Goal: Task Accomplishment & Management: Complete application form

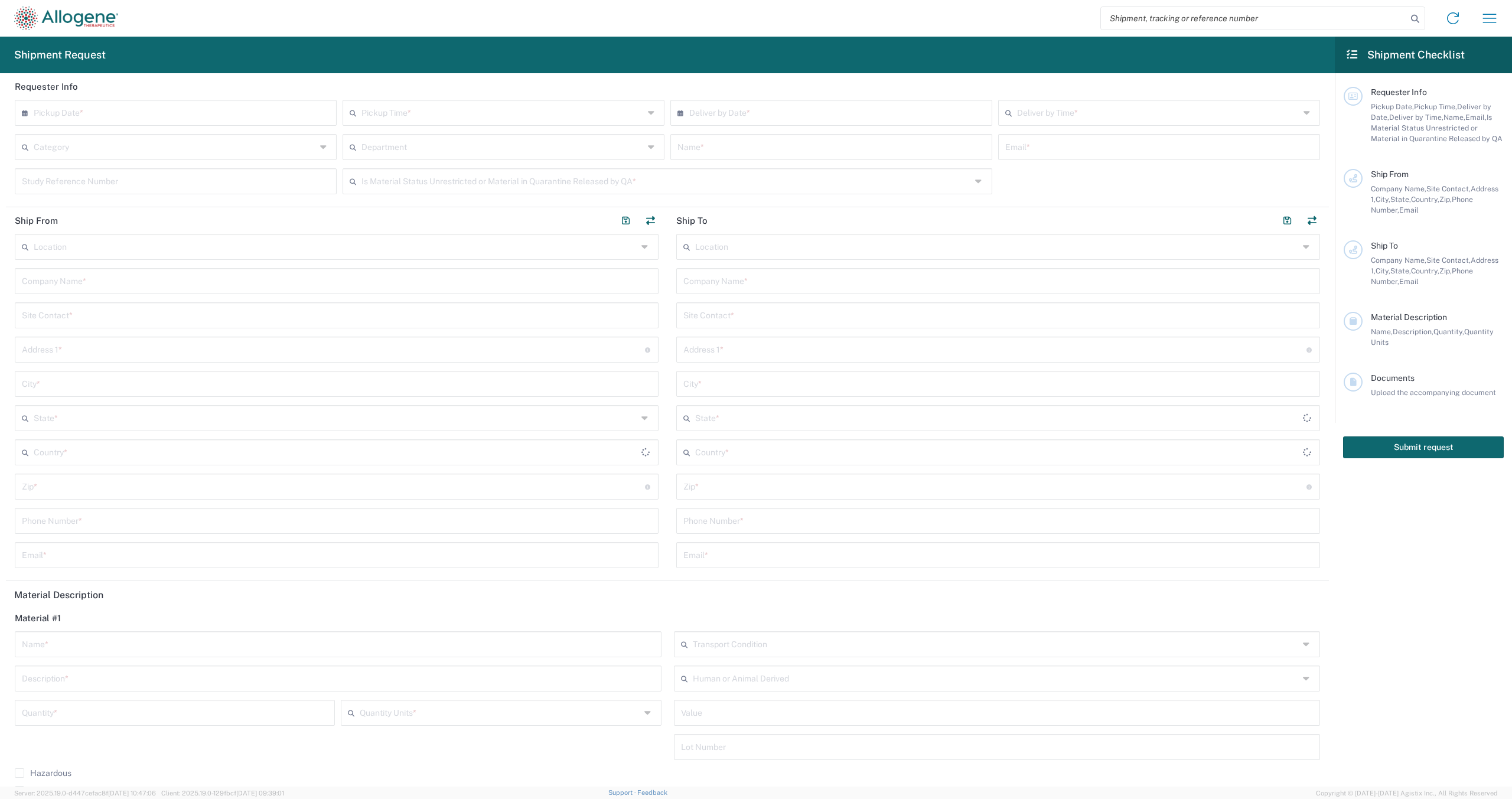
type input "[GEOGRAPHIC_DATA]"
click at [210, 101] on div "× Pickup Date *" at bounding box center [175, 112] width 322 height 26
click at [210, 113] on input "text" at bounding box center [178, 111] width 289 height 20
click at [161, 236] on span "30" at bounding box center [161, 236] width 18 height 17
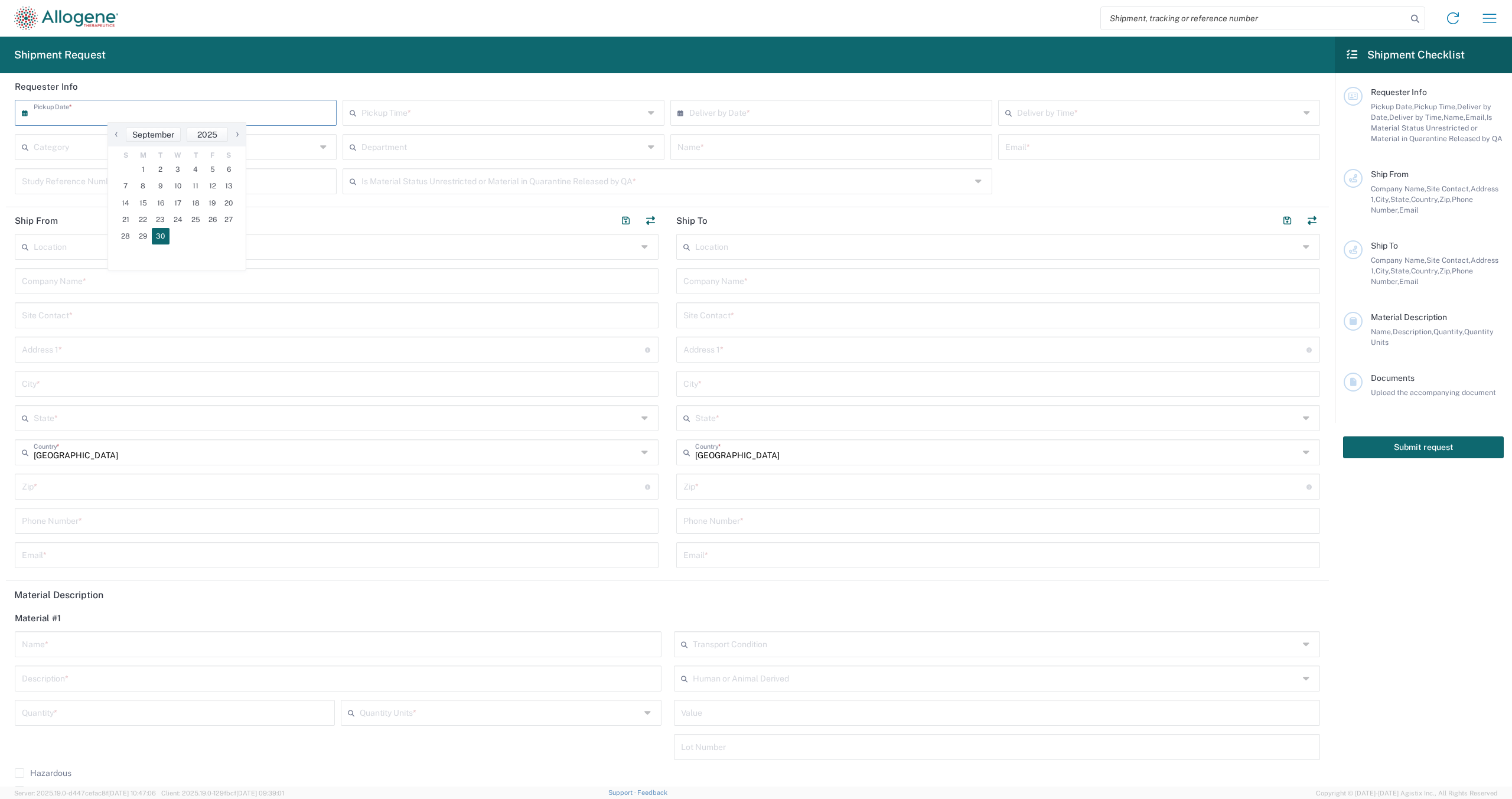
type input "[DATE]"
click at [744, 120] on input "text" at bounding box center [833, 111] width 289 height 20
click at [750, 110] on input "text" at bounding box center [833, 111] width 289 height 20
click at [890, 133] on span "›" at bounding box center [889, 133] width 18 height 15
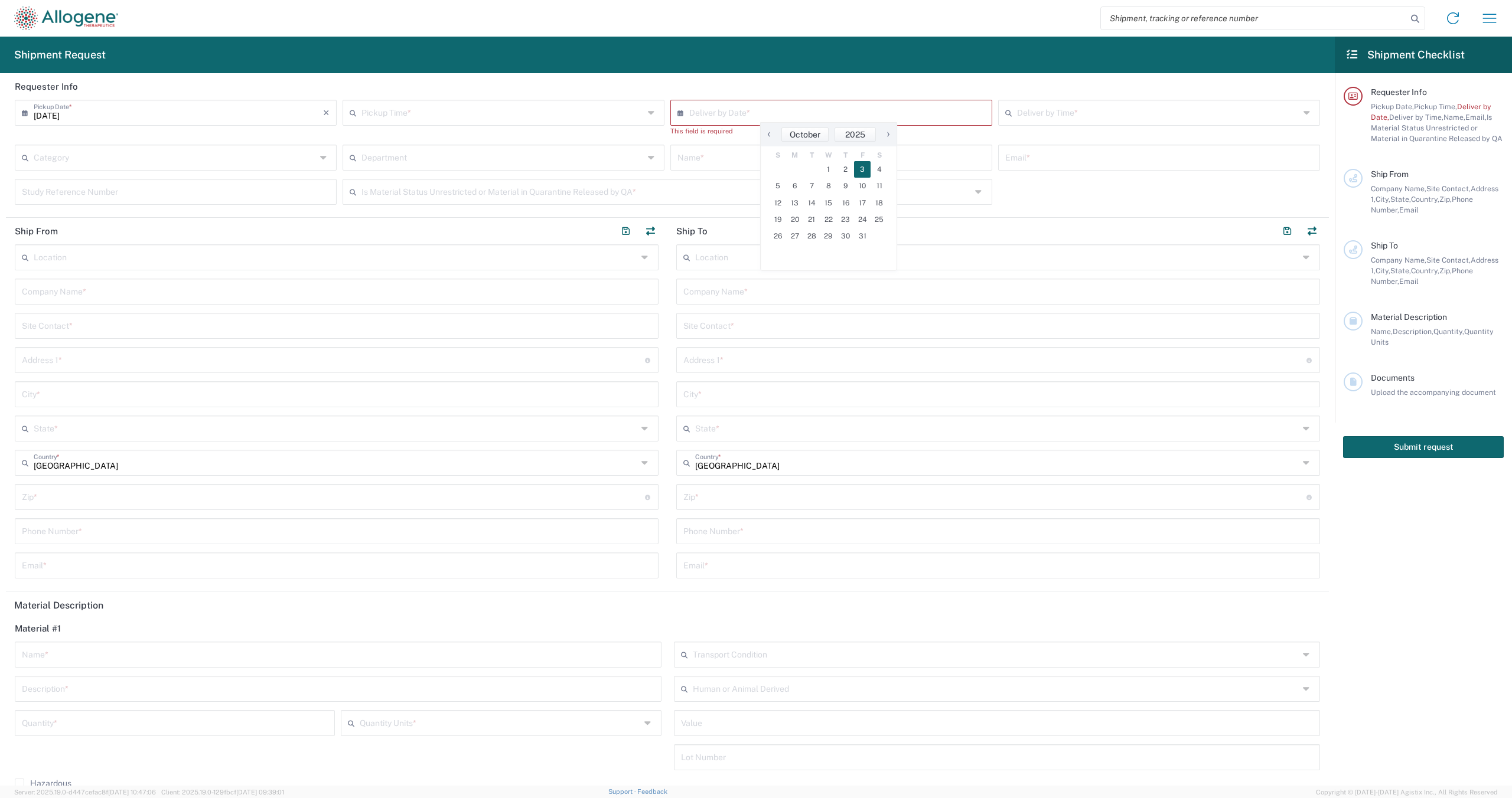
click at [861, 170] on span "3" at bounding box center [863, 169] width 18 height 17
type input "[DATE]"
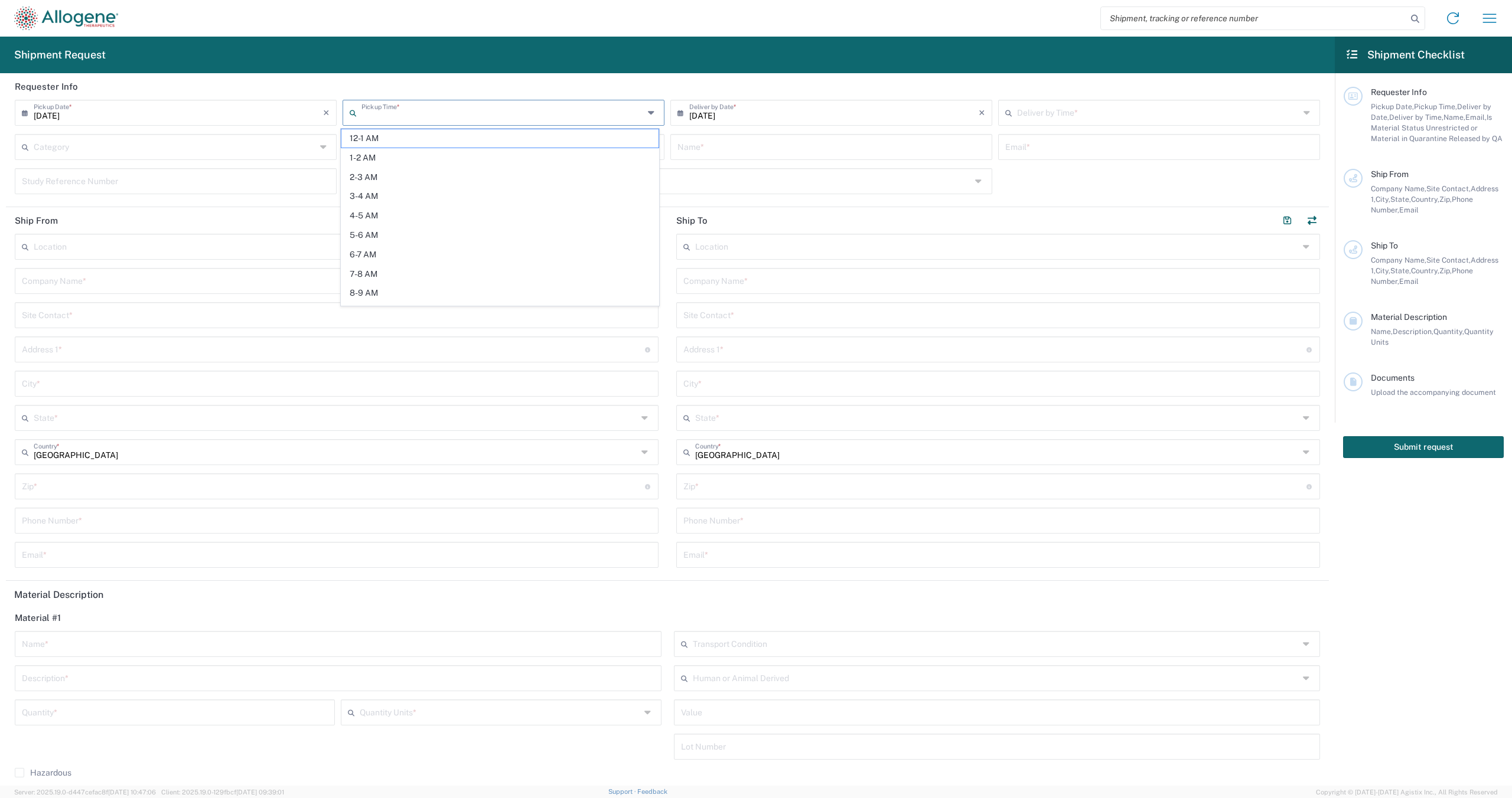
click at [489, 107] on input "text" at bounding box center [502, 111] width 282 height 20
click at [436, 198] on span "9-10 AM" at bounding box center [500, 194] width 317 height 18
type input "9-10 AM"
click at [1070, 115] on input "text" at bounding box center [1158, 111] width 282 height 20
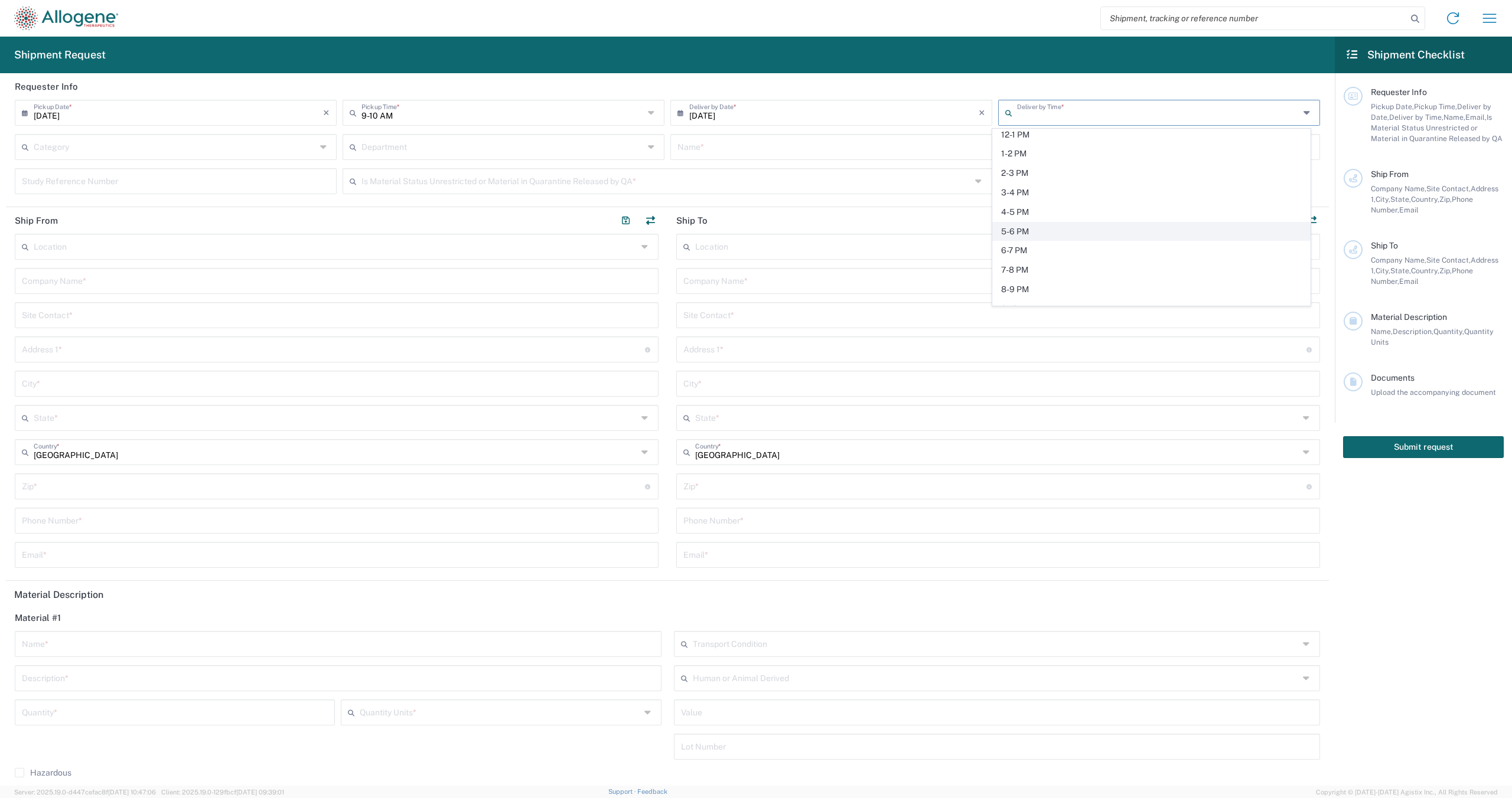
scroll to position [177, 0]
click at [1051, 132] on span "9-10 AM" at bounding box center [1152, 135] width 317 height 18
type input "9-10 AM"
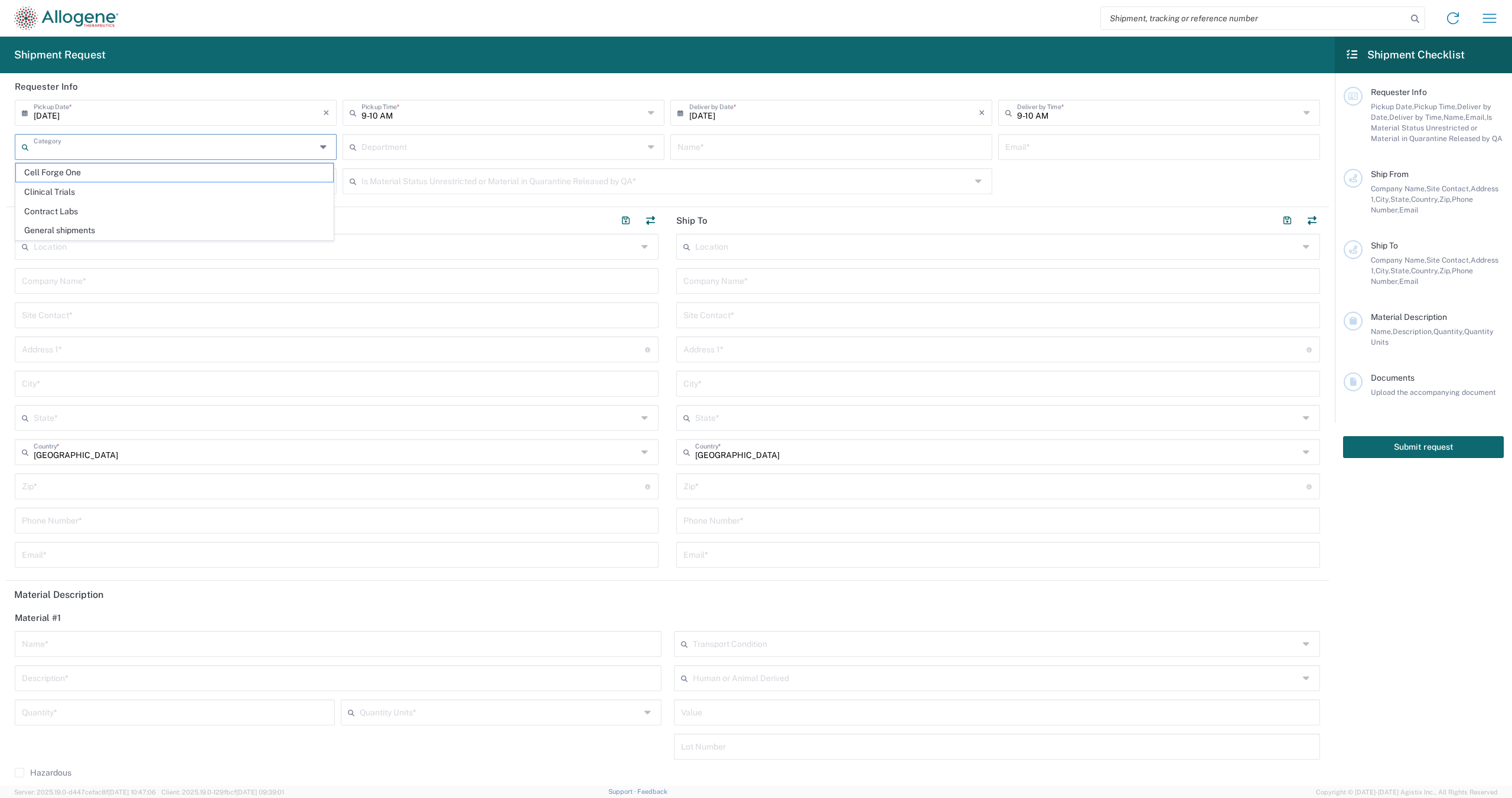
click at [254, 146] on input "text" at bounding box center [175, 145] width 282 height 20
click at [167, 198] on span "Clinical Trials" at bounding box center [174, 192] width 317 height 18
type input "Clinical Trials"
click at [443, 140] on input "text" at bounding box center [502, 145] width 282 height 20
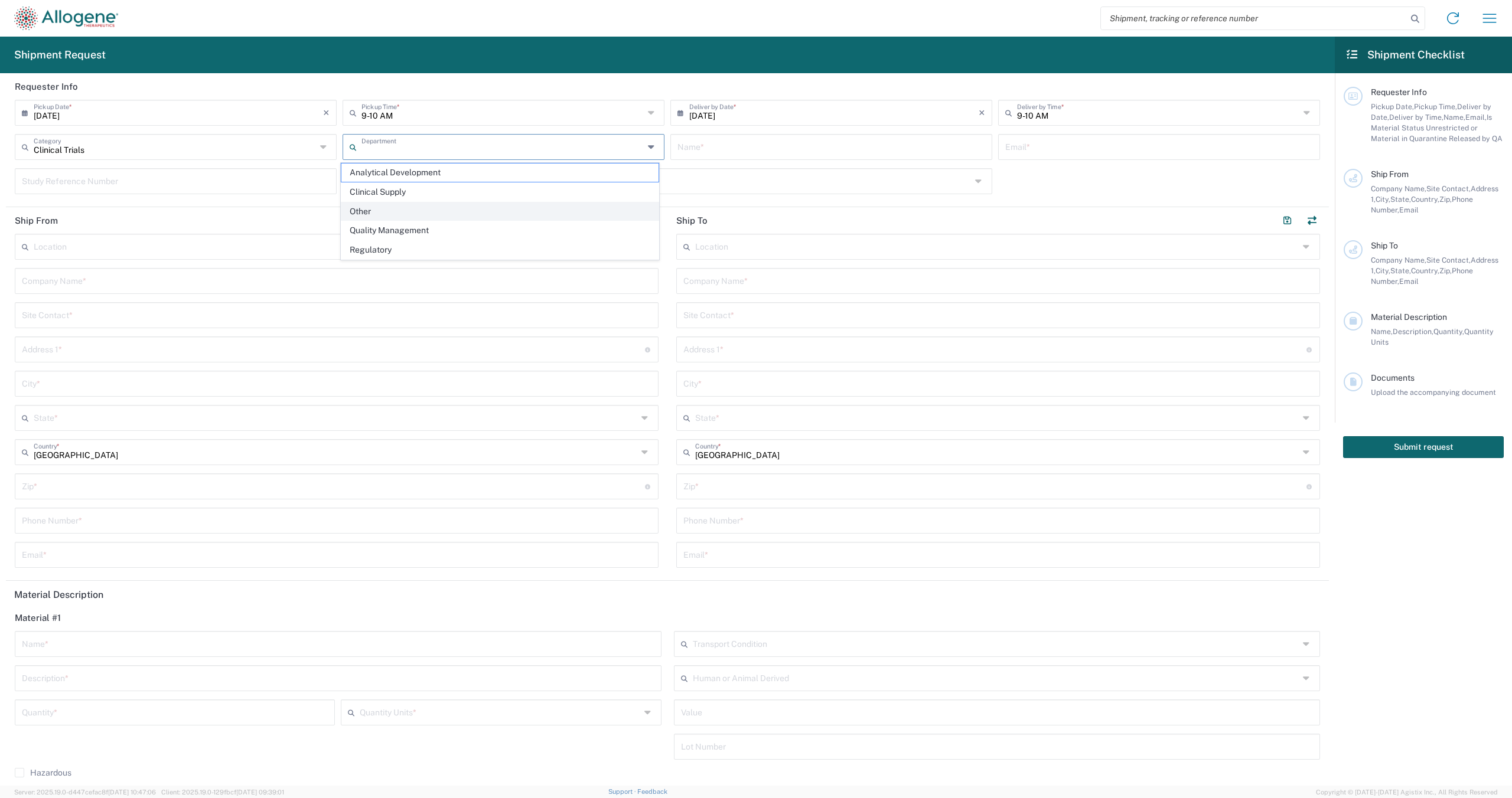
click at [399, 217] on span "Other" at bounding box center [500, 211] width 317 height 18
type input "Other"
click at [835, 148] on input "text" at bounding box center [831, 145] width 308 height 20
type input "[PERSON_NAME]"
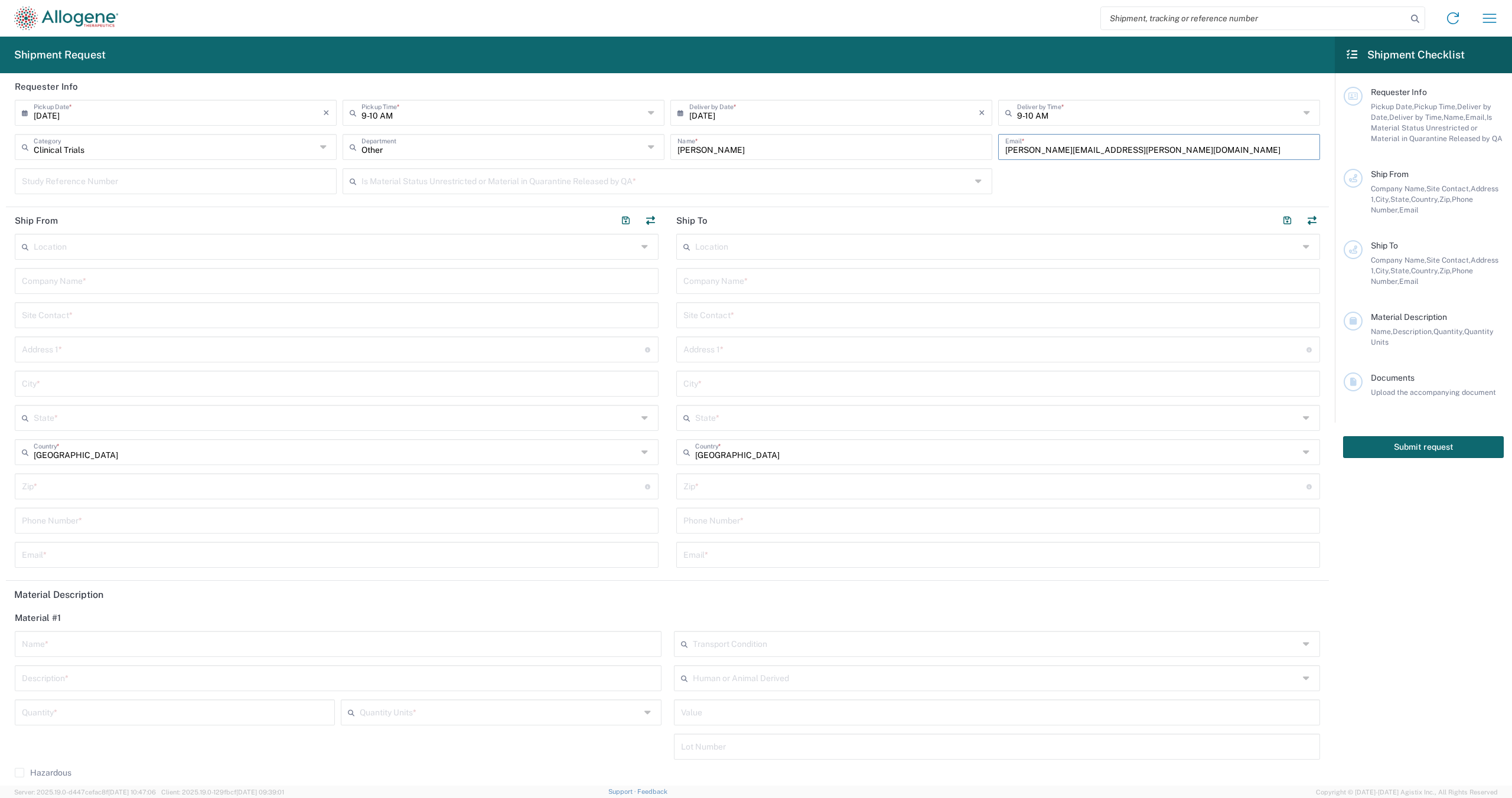
type input "[PERSON_NAME][EMAIL_ADDRESS][PERSON_NAME][DOMAIN_NAME]"
click at [154, 182] on input "text" at bounding box center [175, 180] width 308 height 20
type input "ALLO-647 EXPAND"
click at [571, 184] on input "text" at bounding box center [666, 180] width 609 height 20
click at [553, 220] on span "Yes" at bounding box center [663, 226] width 643 height 18
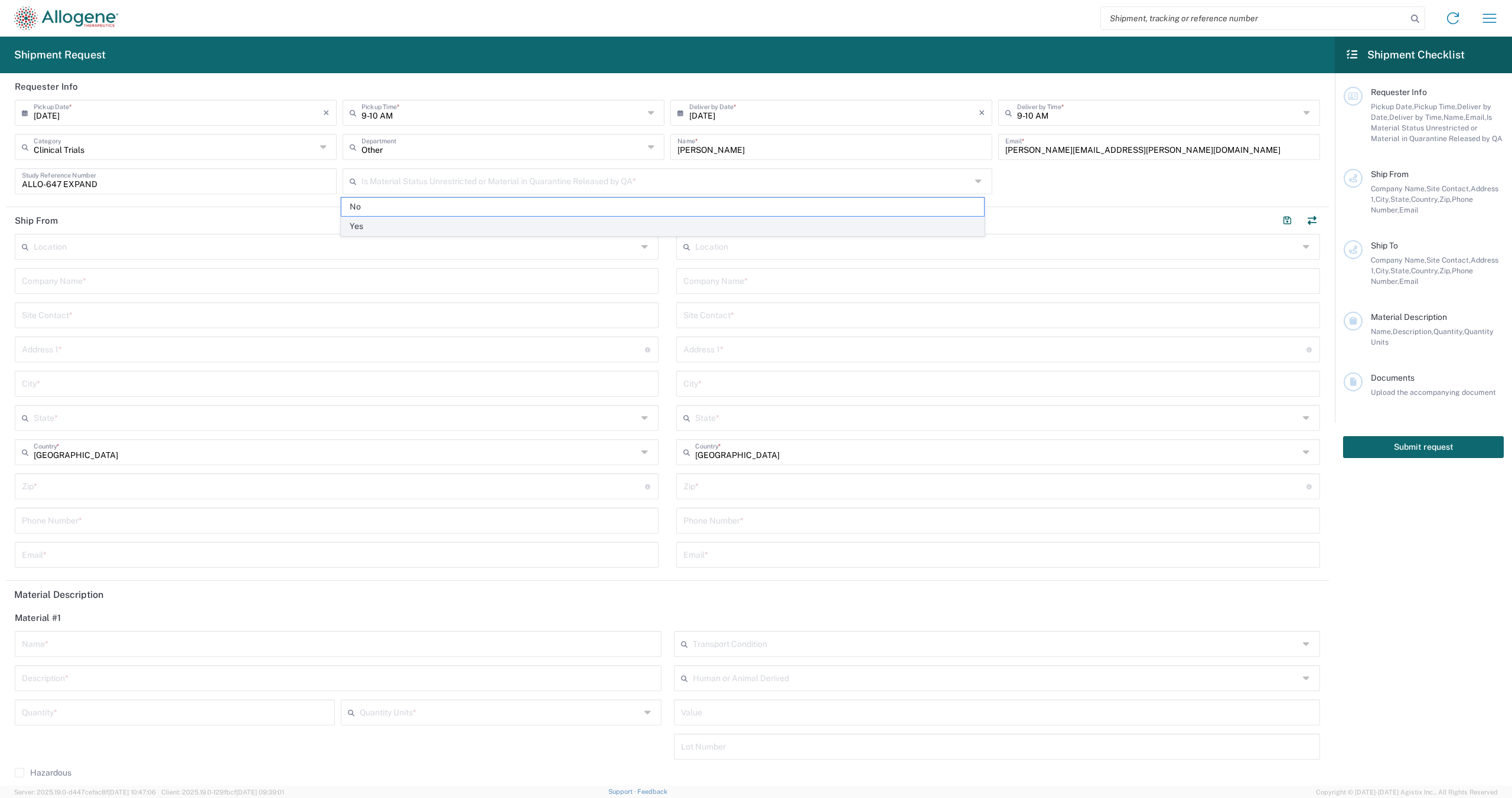
type input "Yes"
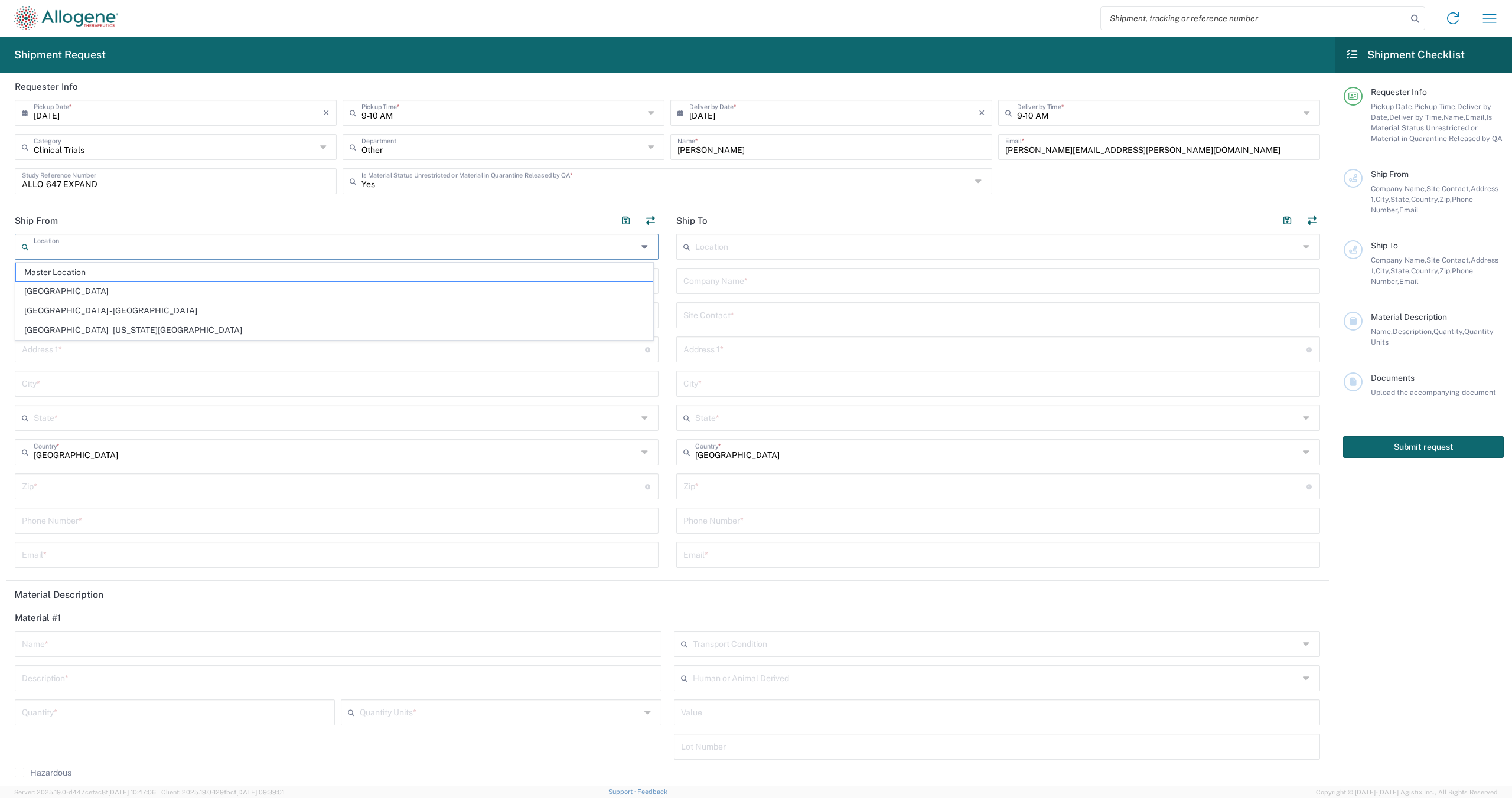
click at [370, 255] on input "text" at bounding box center [336, 245] width 604 height 20
click at [379, 243] on input "text" at bounding box center [336, 245] width 604 height 20
click at [175, 370] on div "Location Master Location [GEOGRAPHIC_DATA] [GEOGRAPHIC_DATA] - [GEOGRAPHIC_DATA…" at bounding box center [336, 405] width 644 height 343
click at [187, 281] on input "text" at bounding box center [336, 279] width 630 height 20
click at [132, 275] on input "text" at bounding box center [336, 279] width 630 height 20
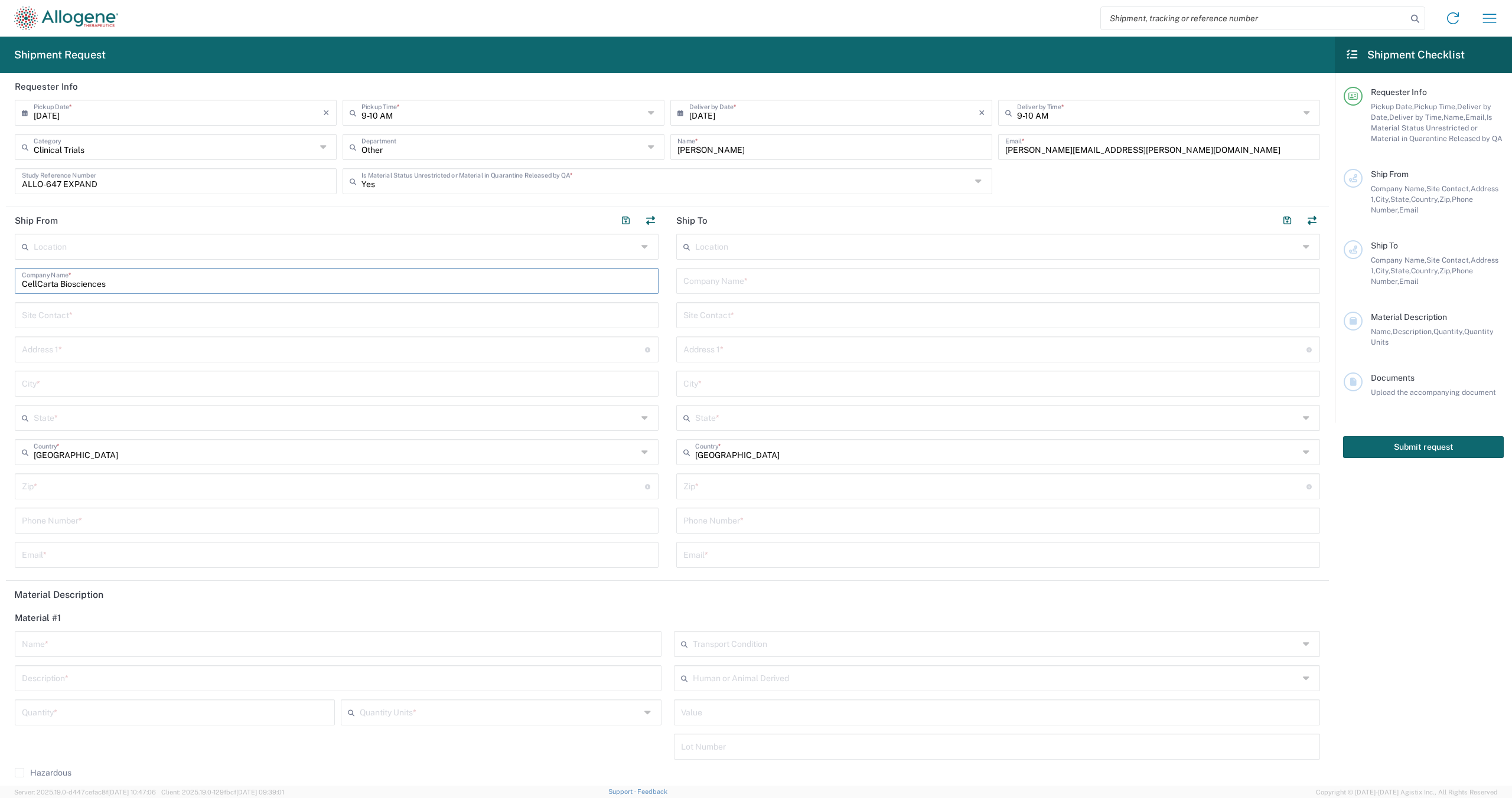
type input "CellCarta Biosciences"
click at [145, 318] on input "text" at bounding box center [336, 313] width 630 height 20
type input "[PERSON_NAME]"
click at [105, 356] on input "text" at bounding box center [333, 348] width 623 height 20
paste input "[STREET_ADDRESS][PERSON_NAME],(02nd Floor"
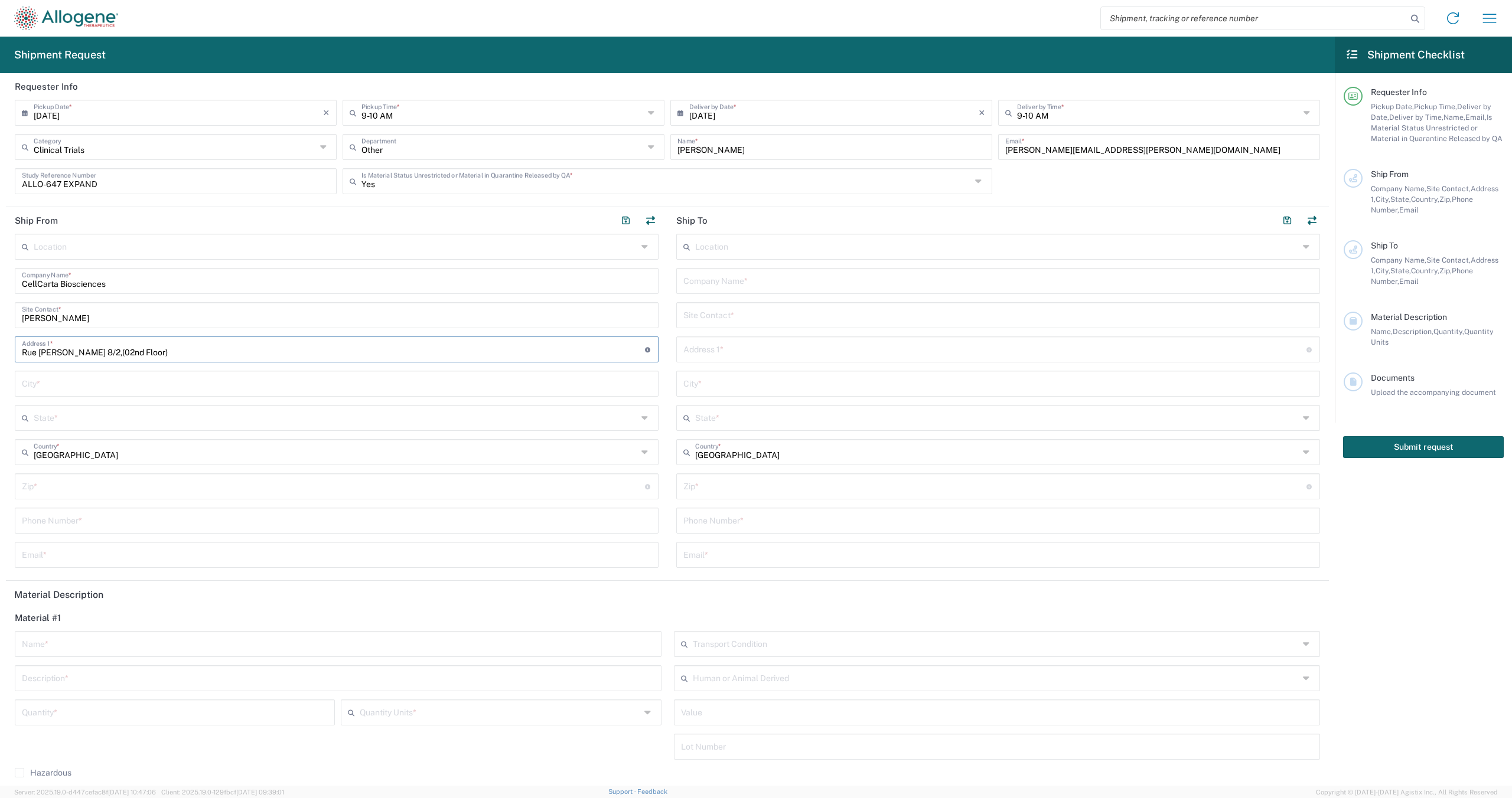
type input "Rue [PERSON_NAME] 8/2,(02nd Floor)"
click at [82, 381] on input "text" at bounding box center [336, 382] width 630 height 20
paste input "Gosselies"
type input "Gosselies"
click at [85, 414] on input "text" at bounding box center [336, 417] width 604 height 20
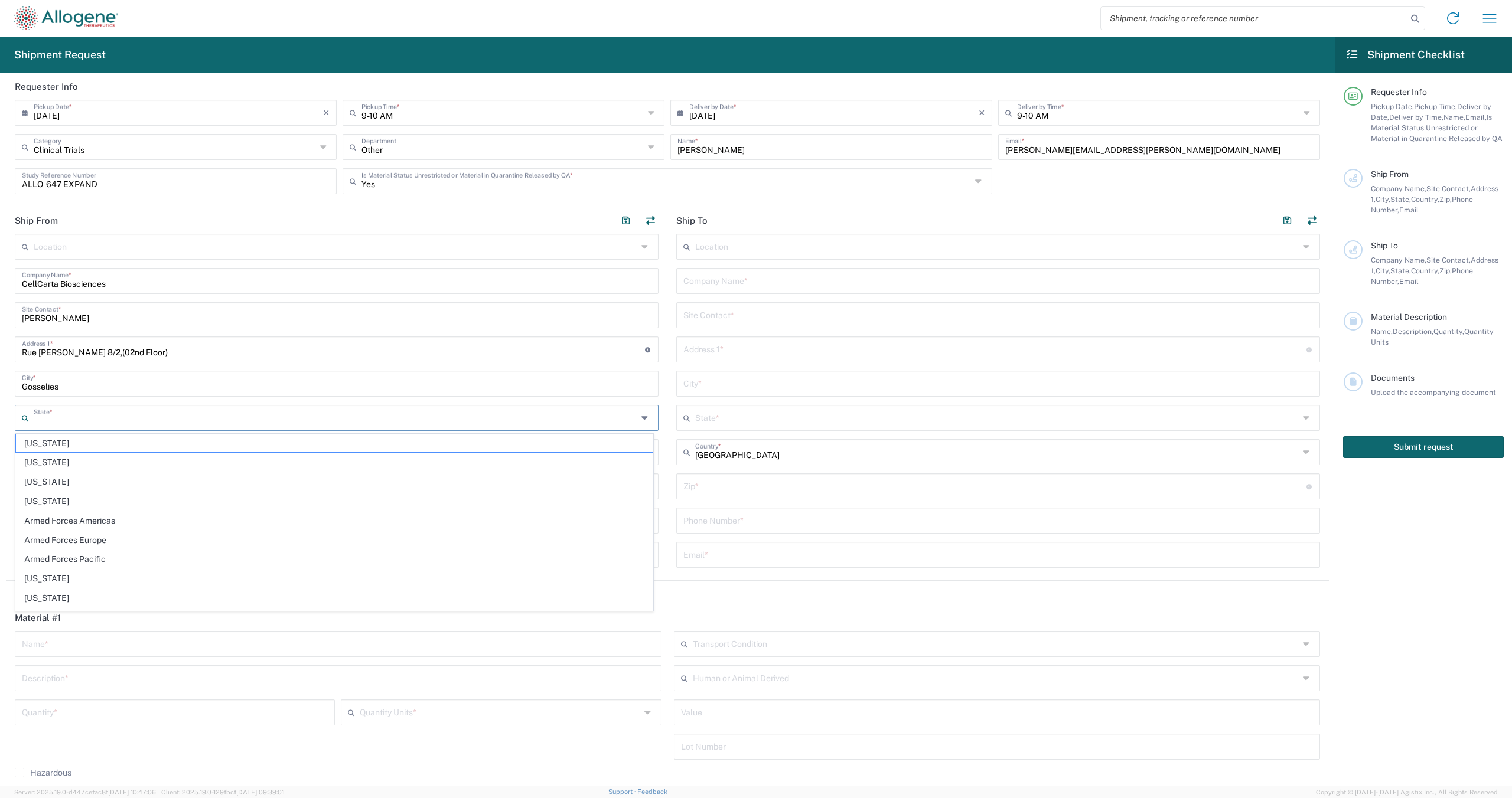
drag, startPoint x: 85, startPoint y: 414, endPoint x: 14, endPoint y: 431, distance: 73.0
click at [85, 414] on input "text" at bounding box center [336, 417] width 604 height 20
click at [1, 415] on form "Requester Info [DATE] × Pickup Date * Cancel Apply 9-10 AM Pickup Time * 12-1 A…" at bounding box center [667, 429] width 1335 height 712
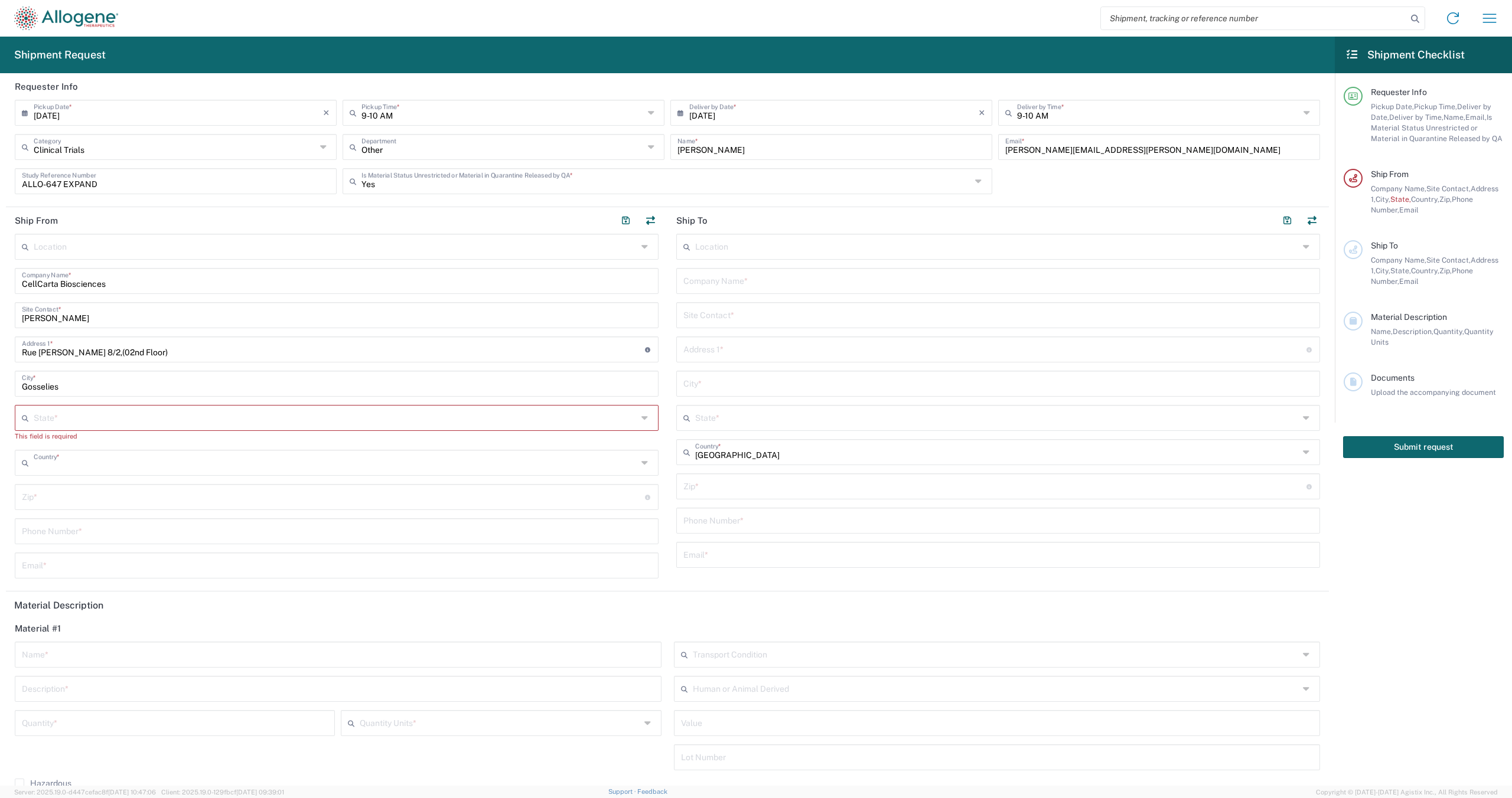
click at [79, 466] on input "text" at bounding box center [336, 461] width 604 height 20
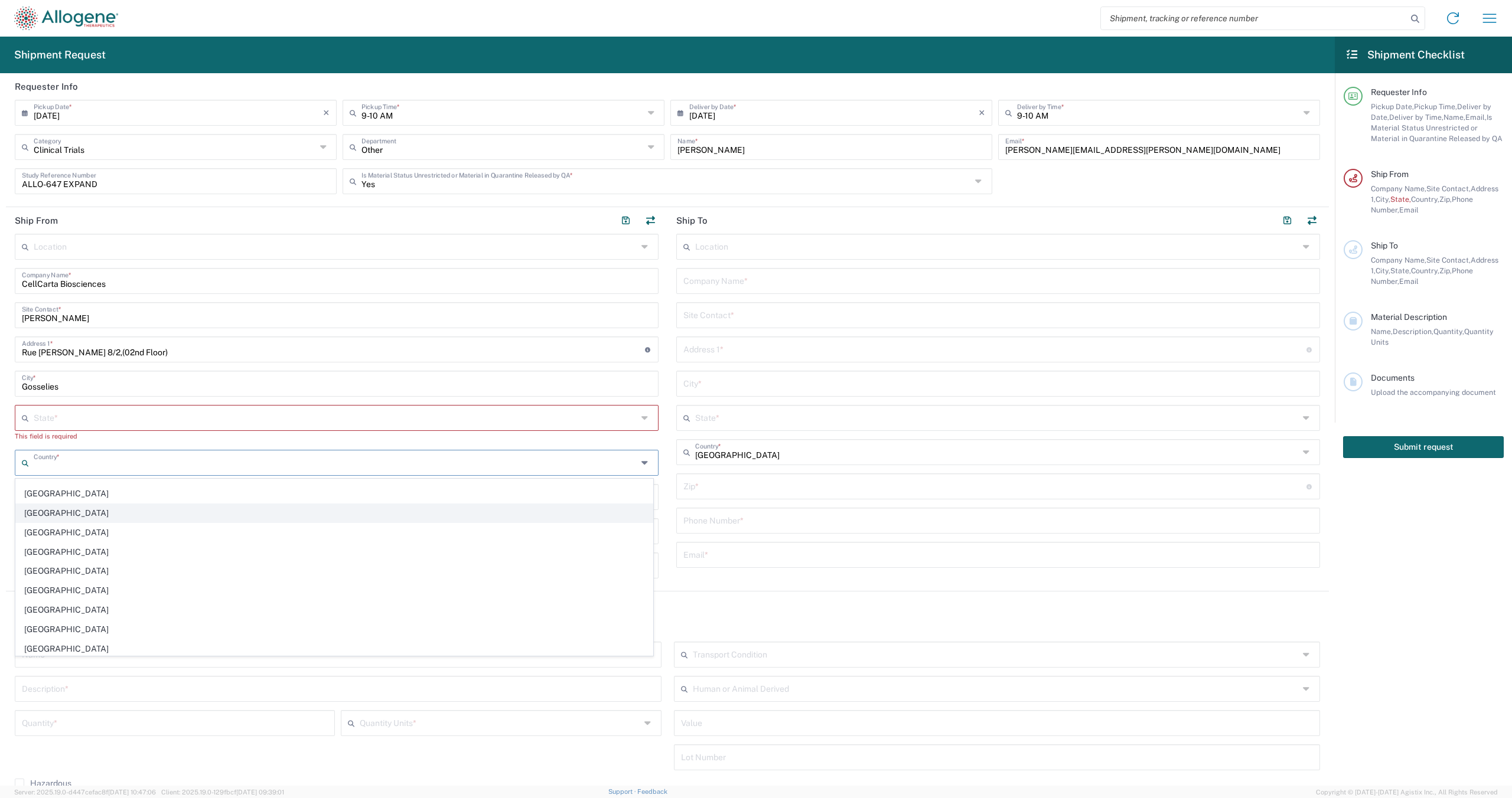
scroll to position [354, 0]
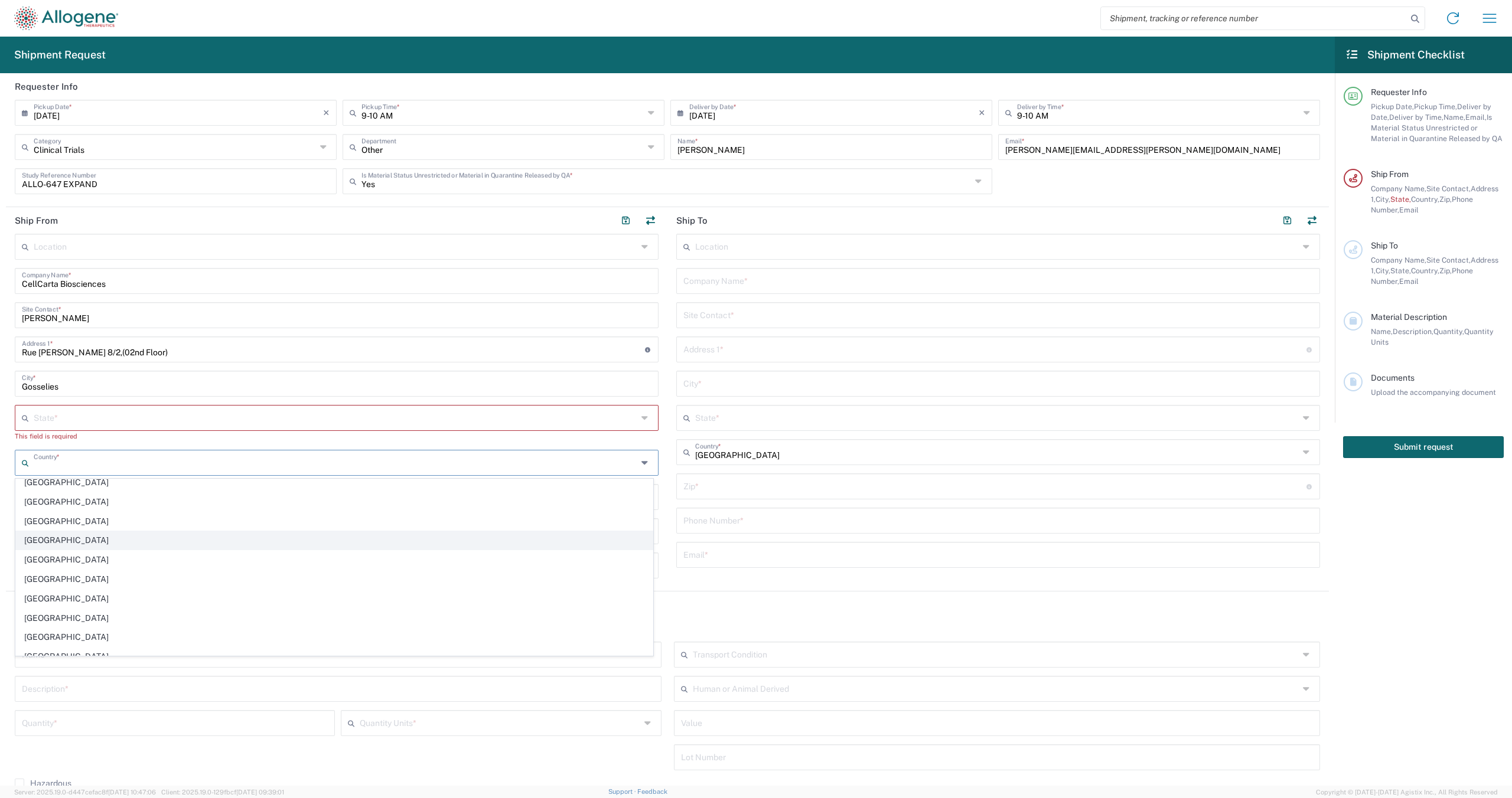
click at [76, 540] on span "[GEOGRAPHIC_DATA]" at bounding box center [334, 540] width 637 height 18
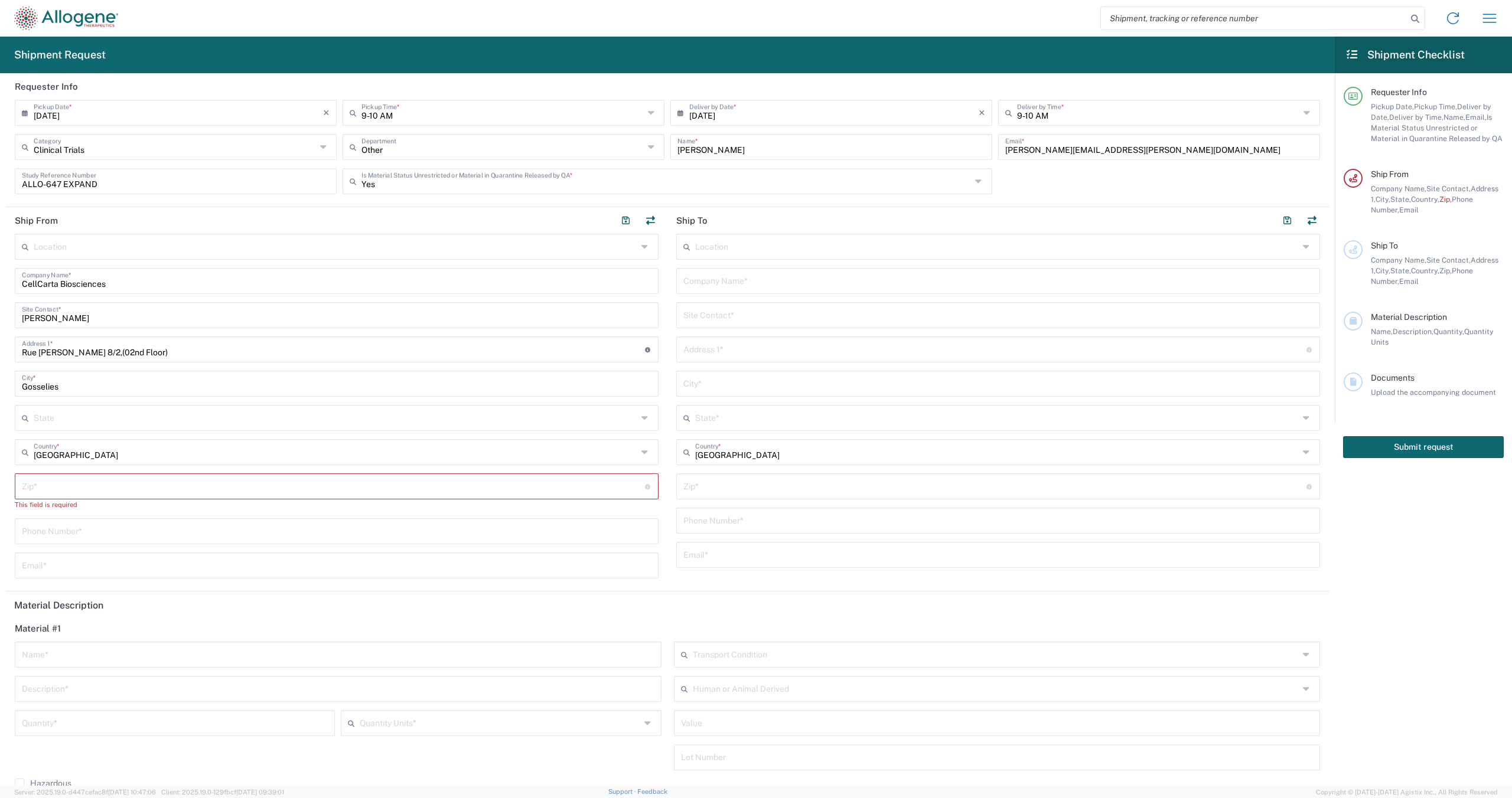
click at [61, 453] on input "[GEOGRAPHIC_DATA]" at bounding box center [336, 451] width 604 height 20
click at [67, 521] on span "[GEOGRAPHIC_DATA]" at bounding box center [334, 529] width 637 height 18
type input "[GEOGRAPHIC_DATA]"
click at [87, 415] on input "text" at bounding box center [336, 417] width 604 height 20
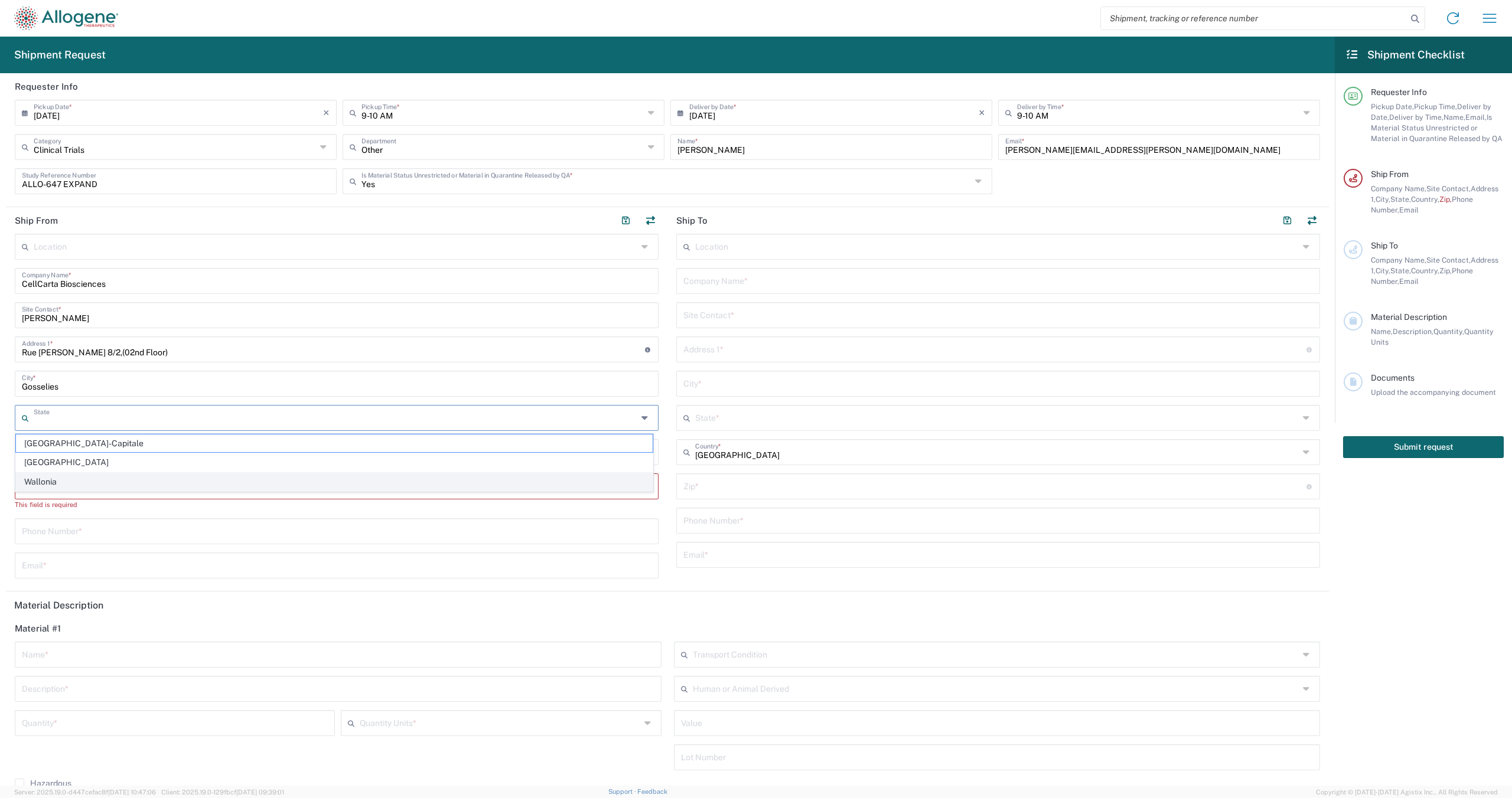
click at [45, 476] on span "Wallonia" at bounding box center [334, 482] width 637 height 18
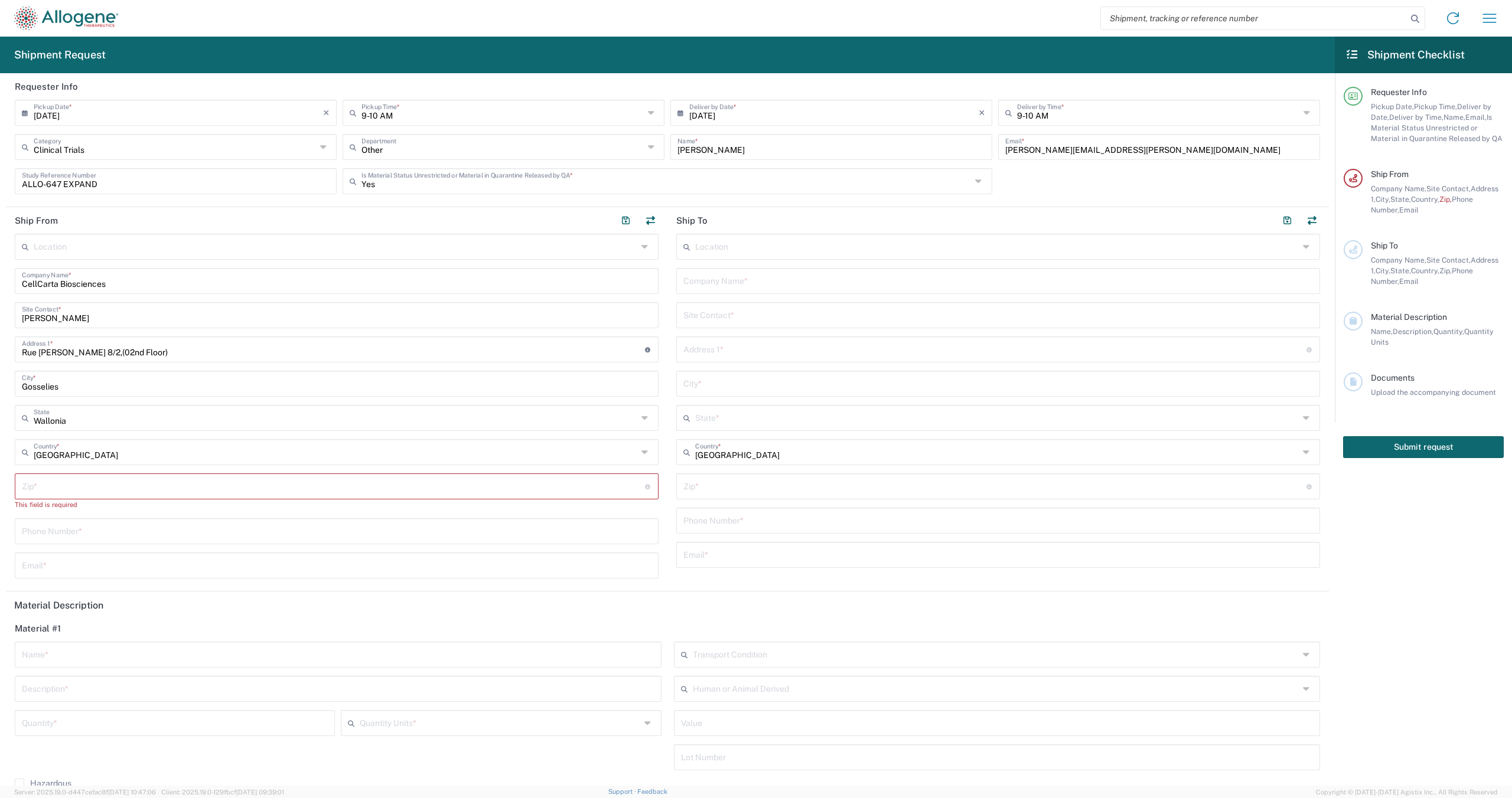
click at [139, 389] on input "Gosselies" at bounding box center [336, 382] width 630 height 20
type input "Wallonia"
click at [124, 417] on input "Wallonia" at bounding box center [336, 417] width 604 height 20
click at [7, 396] on main "Location Master Location [GEOGRAPHIC_DATA] [GEOGRAPHIC_DATA] - [GEOGRAPHIC_DATA…" at bounding box center [336, 410] width 661 height 353
click at [151, 484] on input "undefined" at bounding box center [333, 485] width 623 height 20
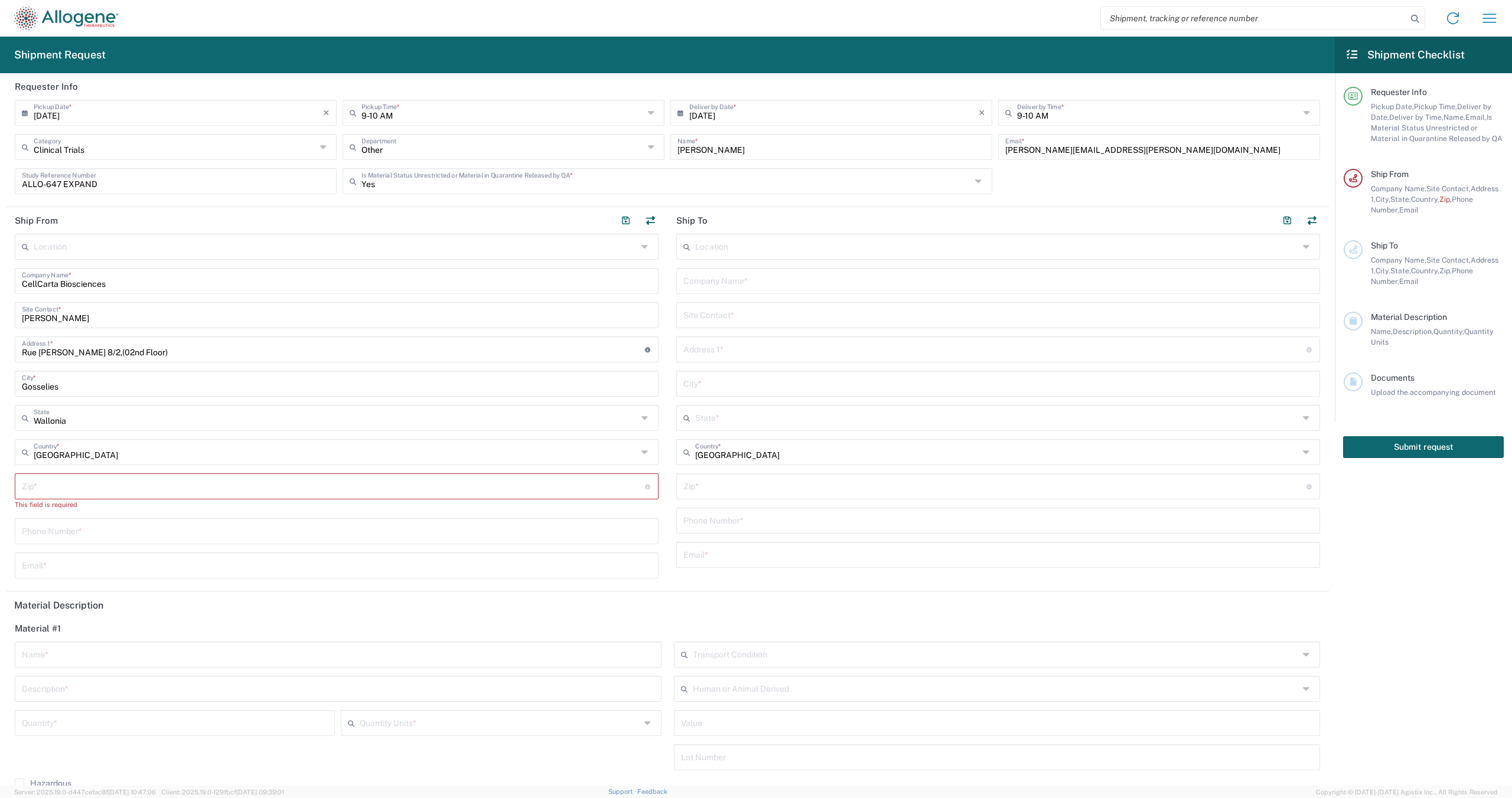
paste input "6041"
type input "6041"
click at [129, 519] on input "tel" at bounding box center [336, 519] width 630 height 20
paste input "[PHONE_NUMBER]"
type input "[PHONE_NUMBER]"
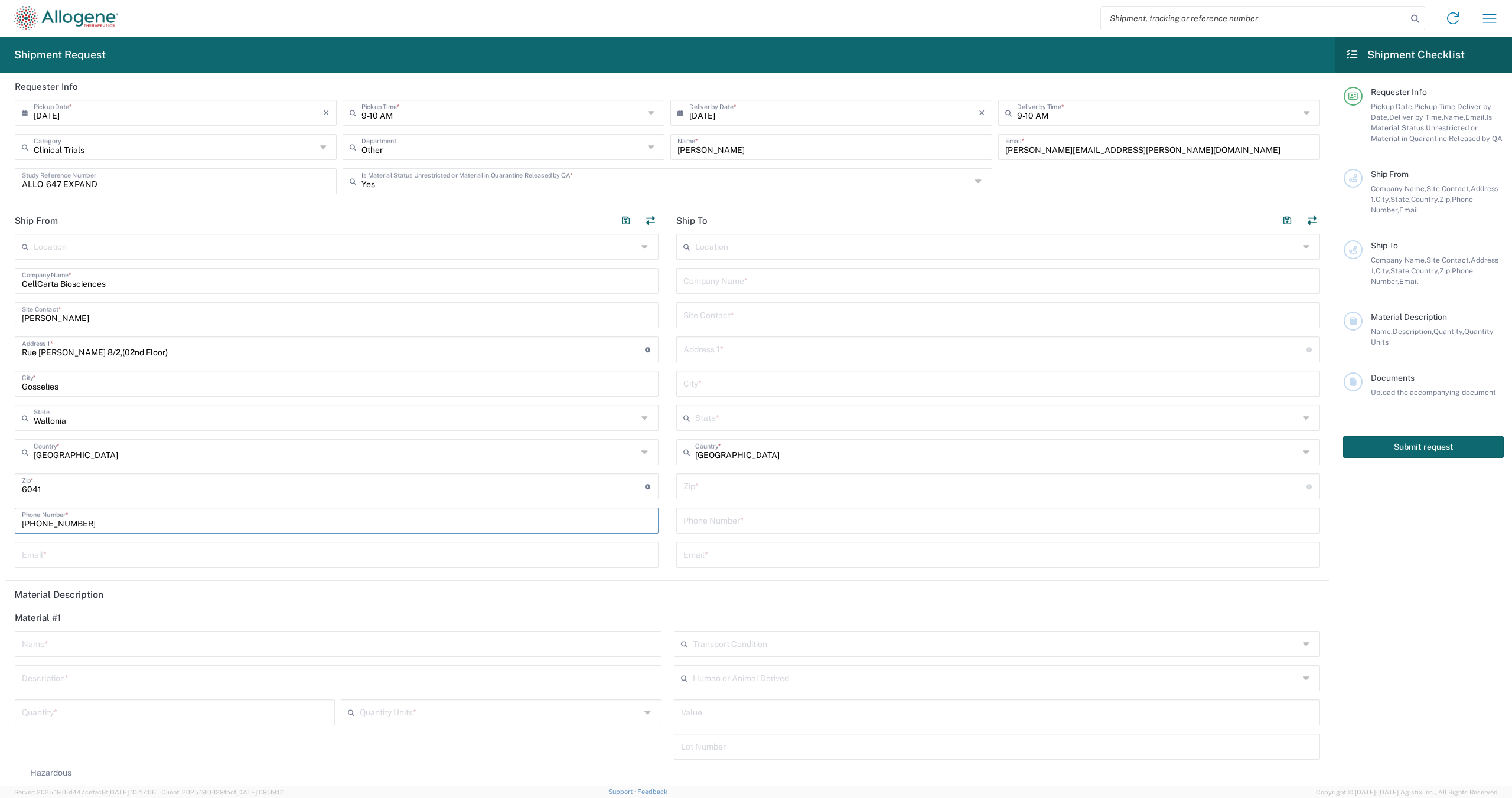
click at [177, 551] on input "text" at bounding box center [336, 554] width 630 height 20
paste input "[EMAIL_ADDRESS][DOMAIN_NAME]"
type input "[EMAIL_ADDRESS][DOMAIN_NAME]"
click at [742, 279] on input "text" at bounding box center [998, 279] width 630 height 20
paste input "Azenta Life Sciences"
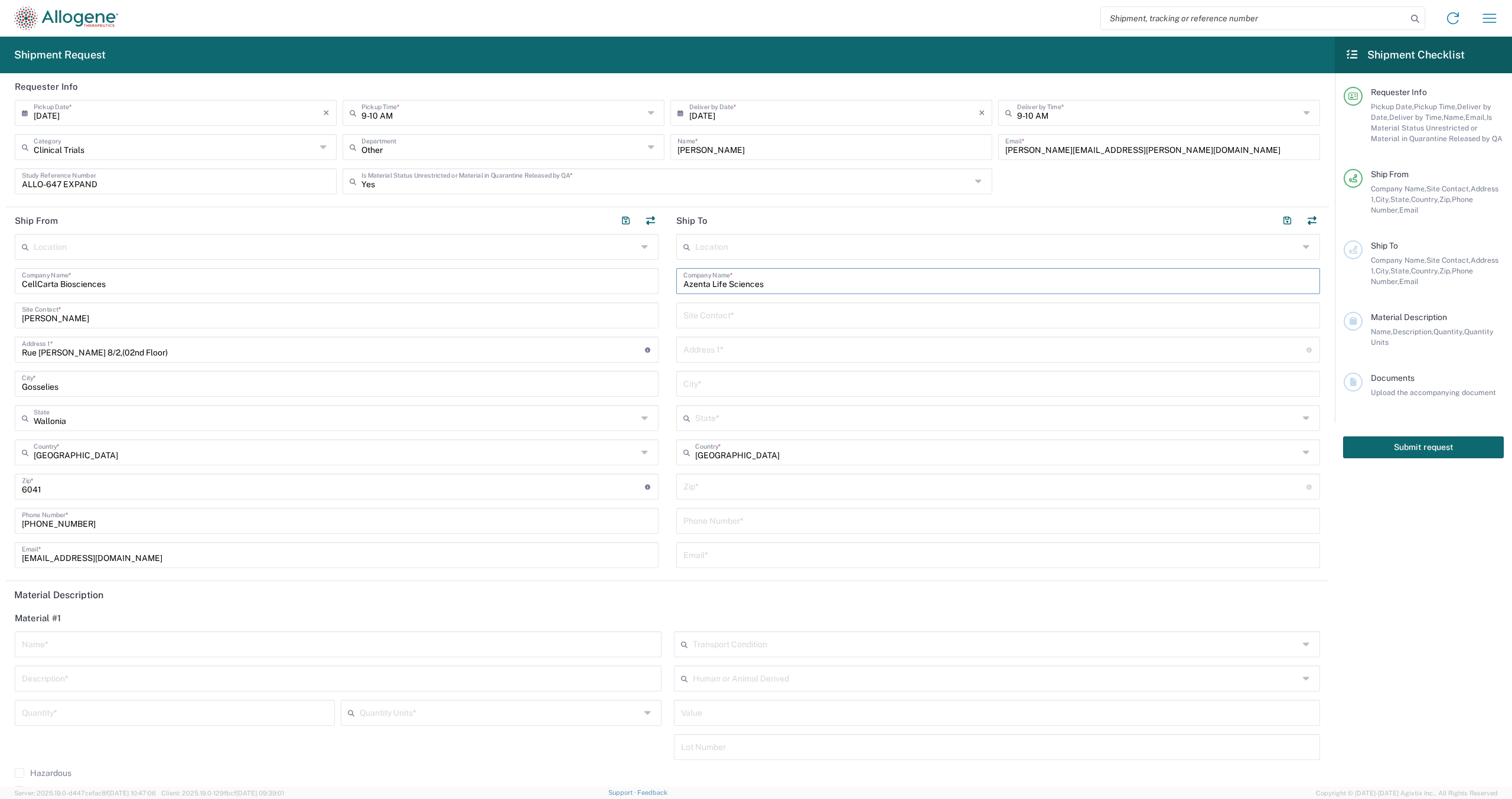
type input "Azenta Life Sciences"
click at [813, 319] on input "text" at bounding box center [998, 313] width 630 height 20
paste input "[STREET_ADDRESS]"
type input "[STREET_ADDRESS]"
click at [786, 348] on div "Address 1 * For cross streets use street names with '&' or 'and' in between. Fo…" at bounding box center [997, 360] width 644 height 26
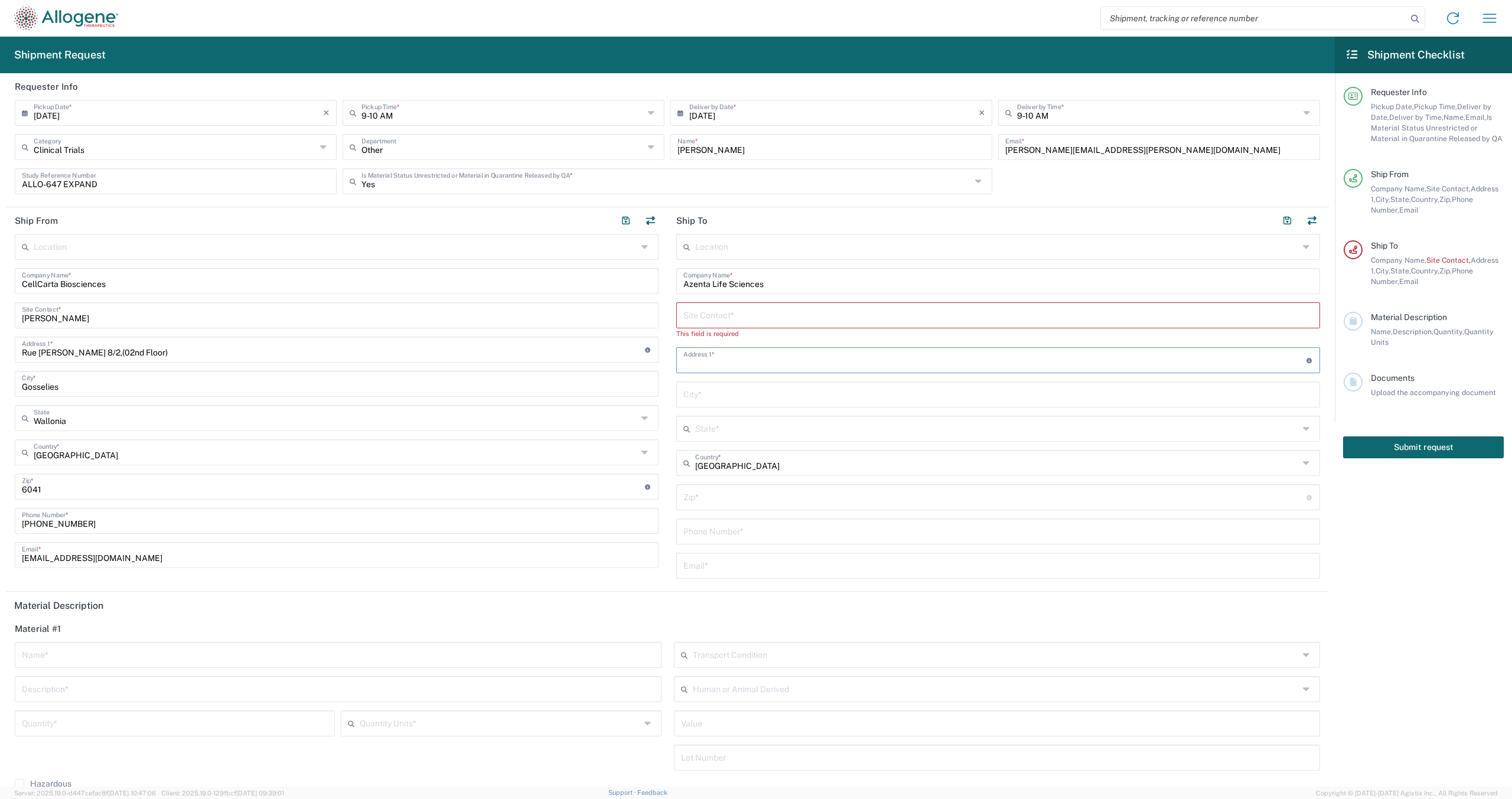
paste input "[STREET_ADDRESS]"
type input "[STREET_ADDRESS]"
click at [806, 396] on input "text" at bounding box center [998, 393] width 630 height 20
paste input "[GEOGRAPHIC_DATA]"
type input "[GEOGRAPHIC_DATA]"
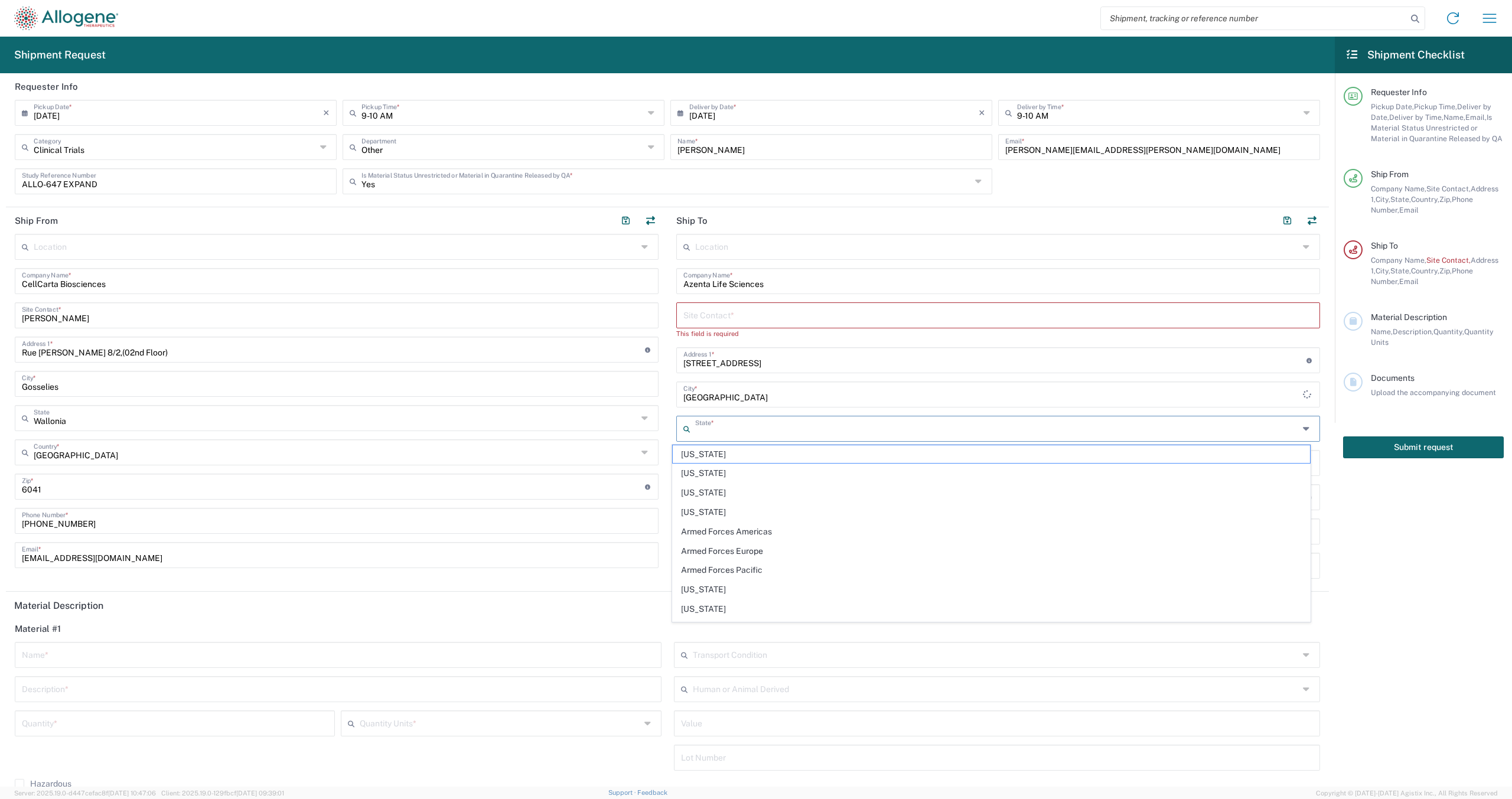
click at [728, 427] on input "text" at bounding box center [997, 427] width 604 height 20
click at [711, 597] on span "[US_STATE]" at bounding box center [991, 605] width 637 height 18
type input "[US_STATE]"
click at [813, 498] on input "undefined" at bounding box center [995, 495] width 623 height 20
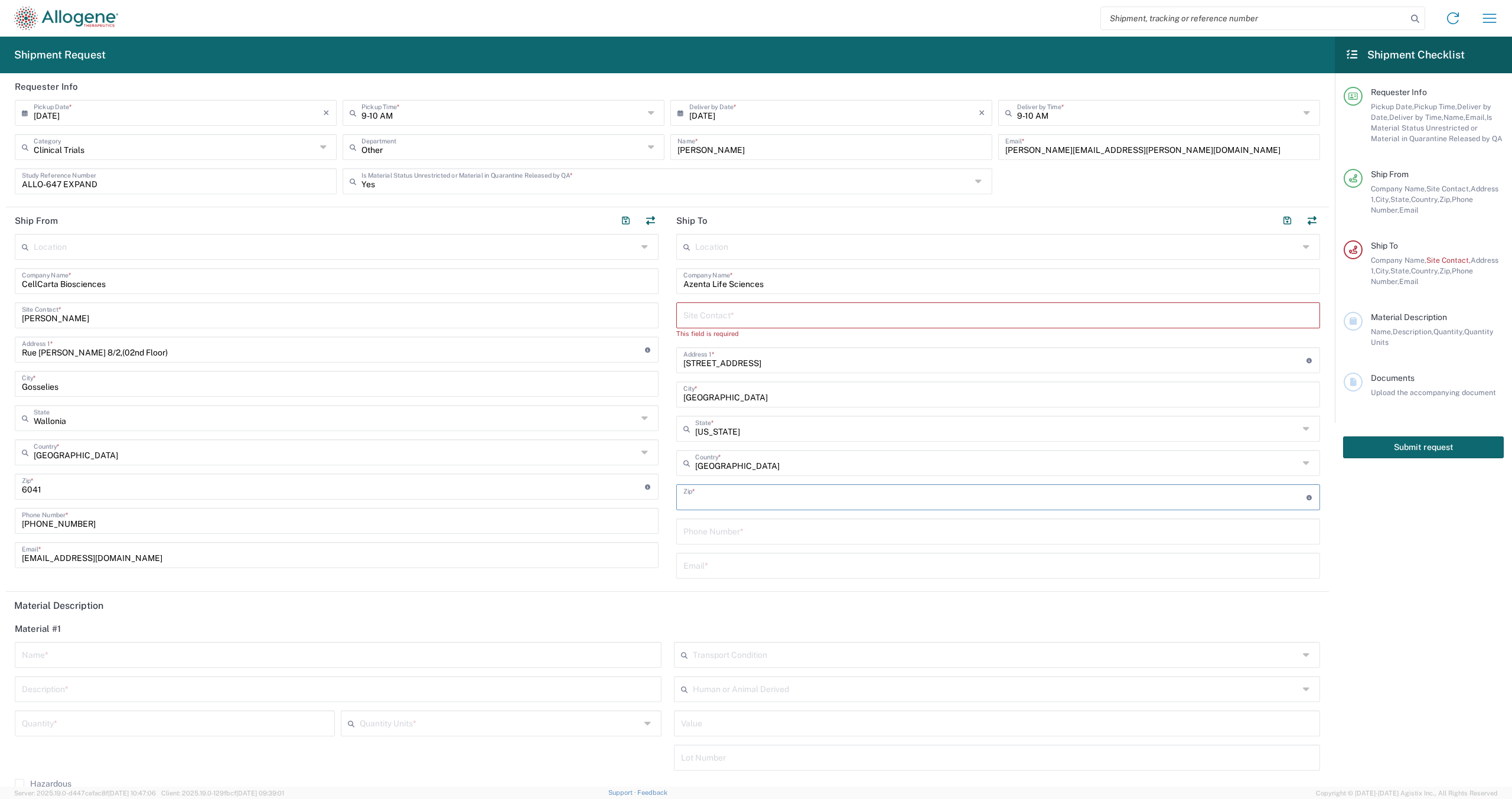
paste input "46241"
type input "46241"
click at [774, 528] on input "tel" at bounding box center [998, 529] width 630 height 20
click at [796, 311] on input "text" at bounding box center [998, 313] width 630 height 20
type input "[PERSON_NAME]"
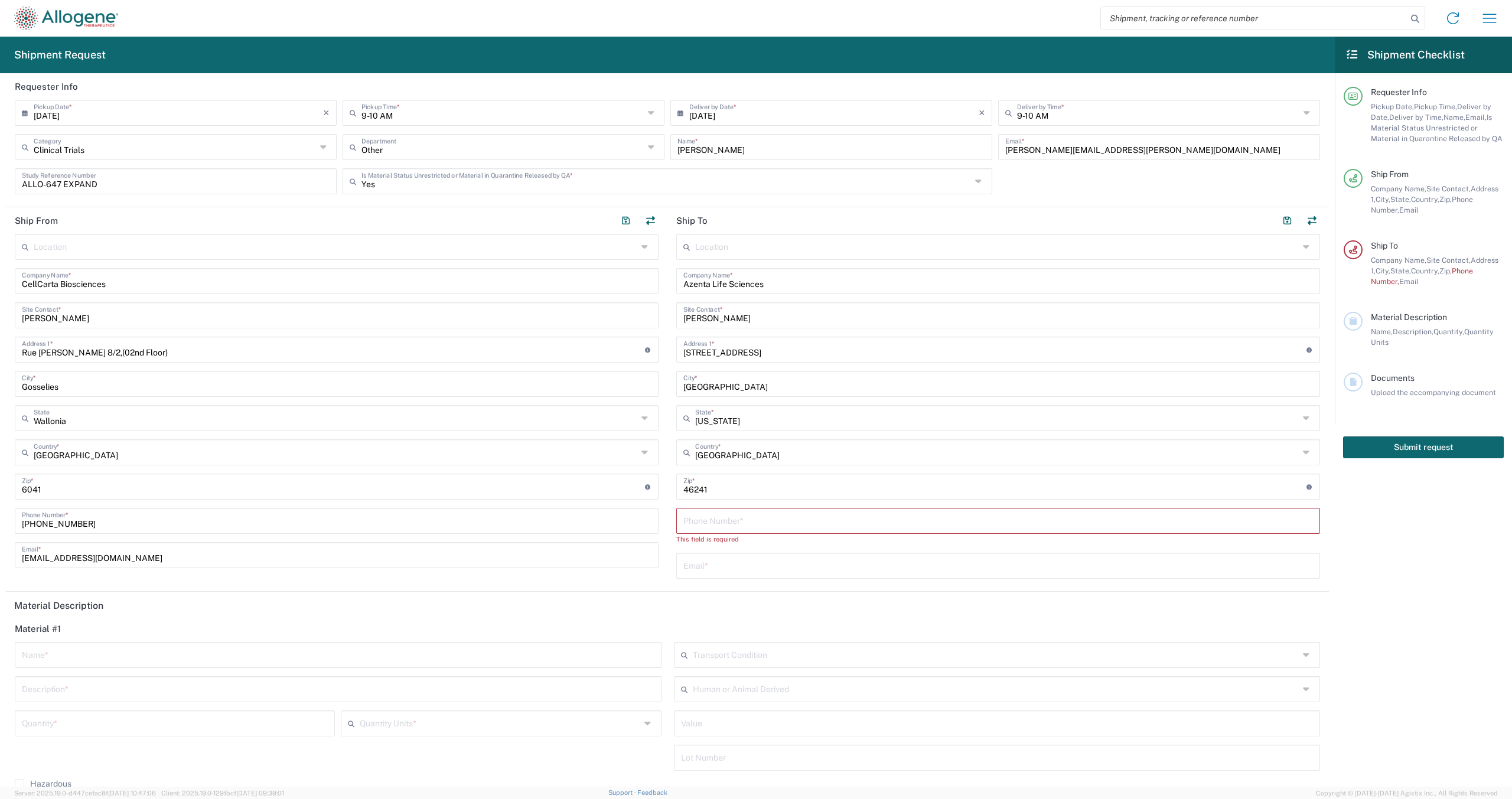
click at [741, 558] on input "text" at bounding box center [998, 564] width 630 height 20
paste input "[EMAIL_ADDRESS][DOMAIN_NAME]"
click at [851, 563] on input "[EMAIL_ADDRESS][DOMAIN_NAME]," at bounding box center [998, 564] width 630 height 20
paste input "[PERSON_NAME][EMAIL_ADDRESS][PERSON_NAME][DOMAIN_NAME]"
type input "[EMAIL_ADDRESS][DOMAIN_NAME], [PERSON_NAME][EMAIL_ADDRESS][PERSON_NAME][DOMAIN_…"
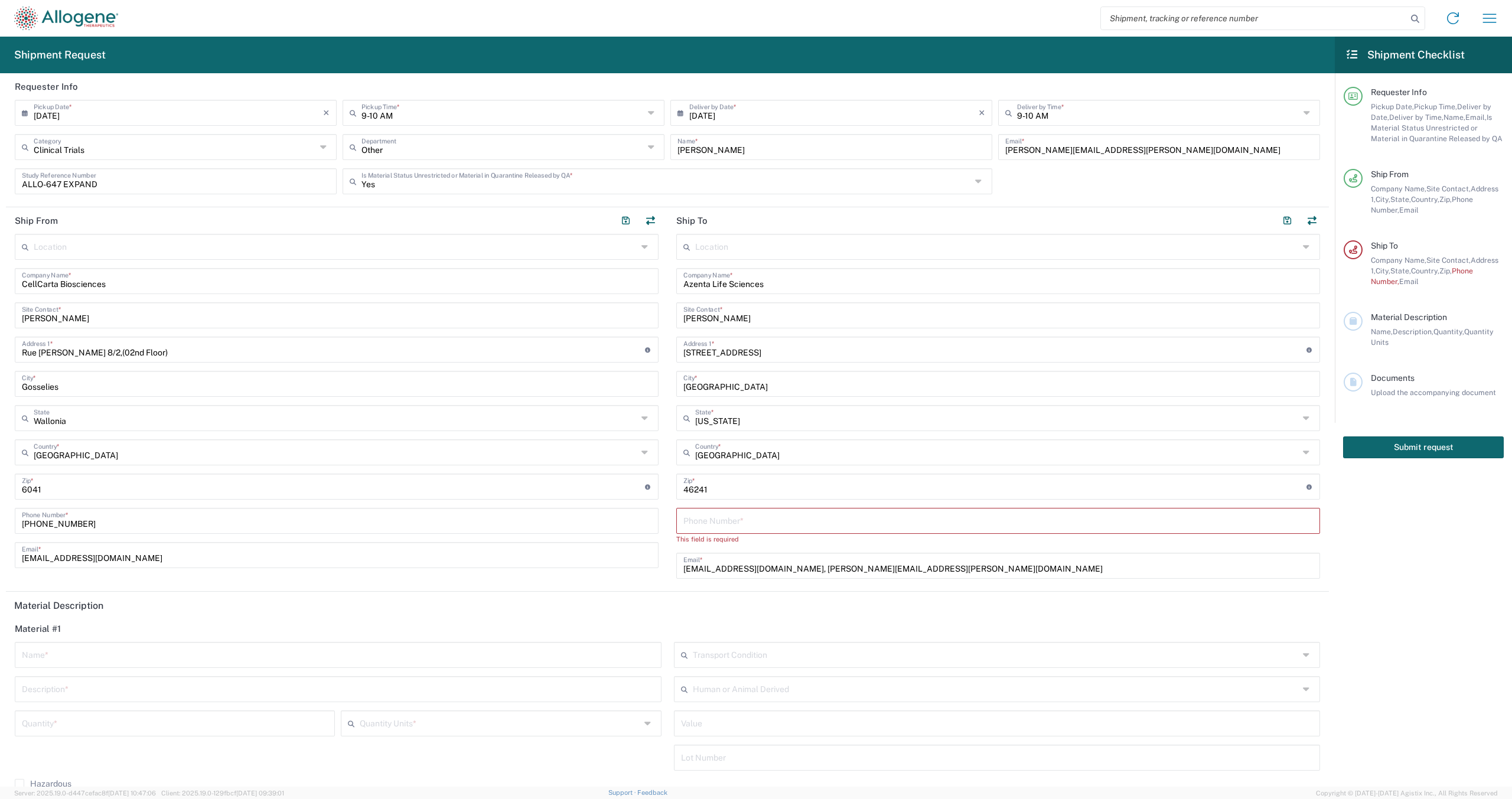
click at [826, 526] on input "tel" at bounding box center [998, 519] width 630 height 20
paste input "[PHONE_NUMBER]"
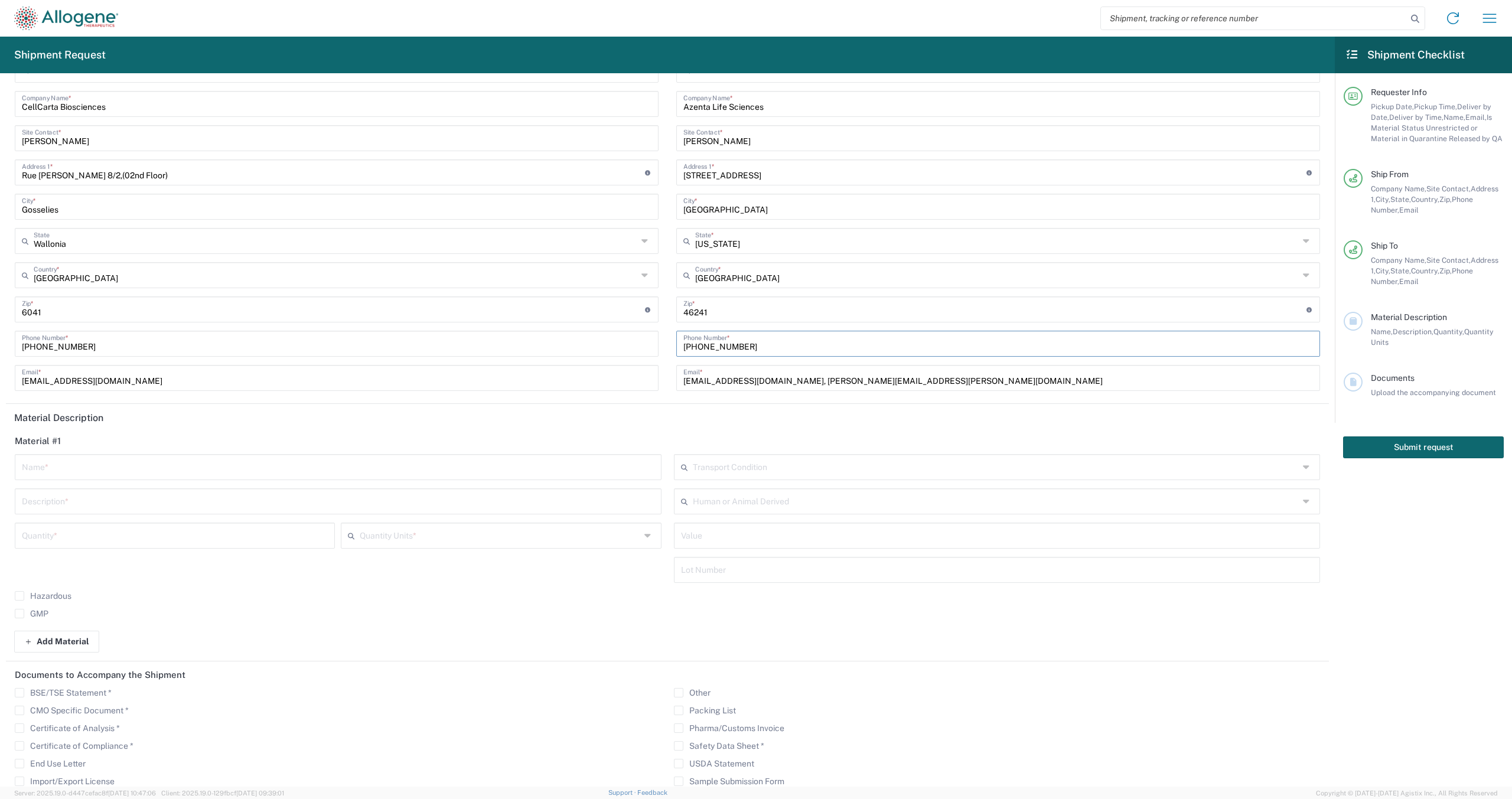
type input "[PHONE_NUMBER]"
click at [204, 466] on input "text" at bounding box center [338, 465] width 633 height 20
click at [315, 463] on input "text" at bounding box center [338, 465] width 633 height 20
type input "ALLO-647 EXPAND cryopreserved mononuclear cells PBMCs"
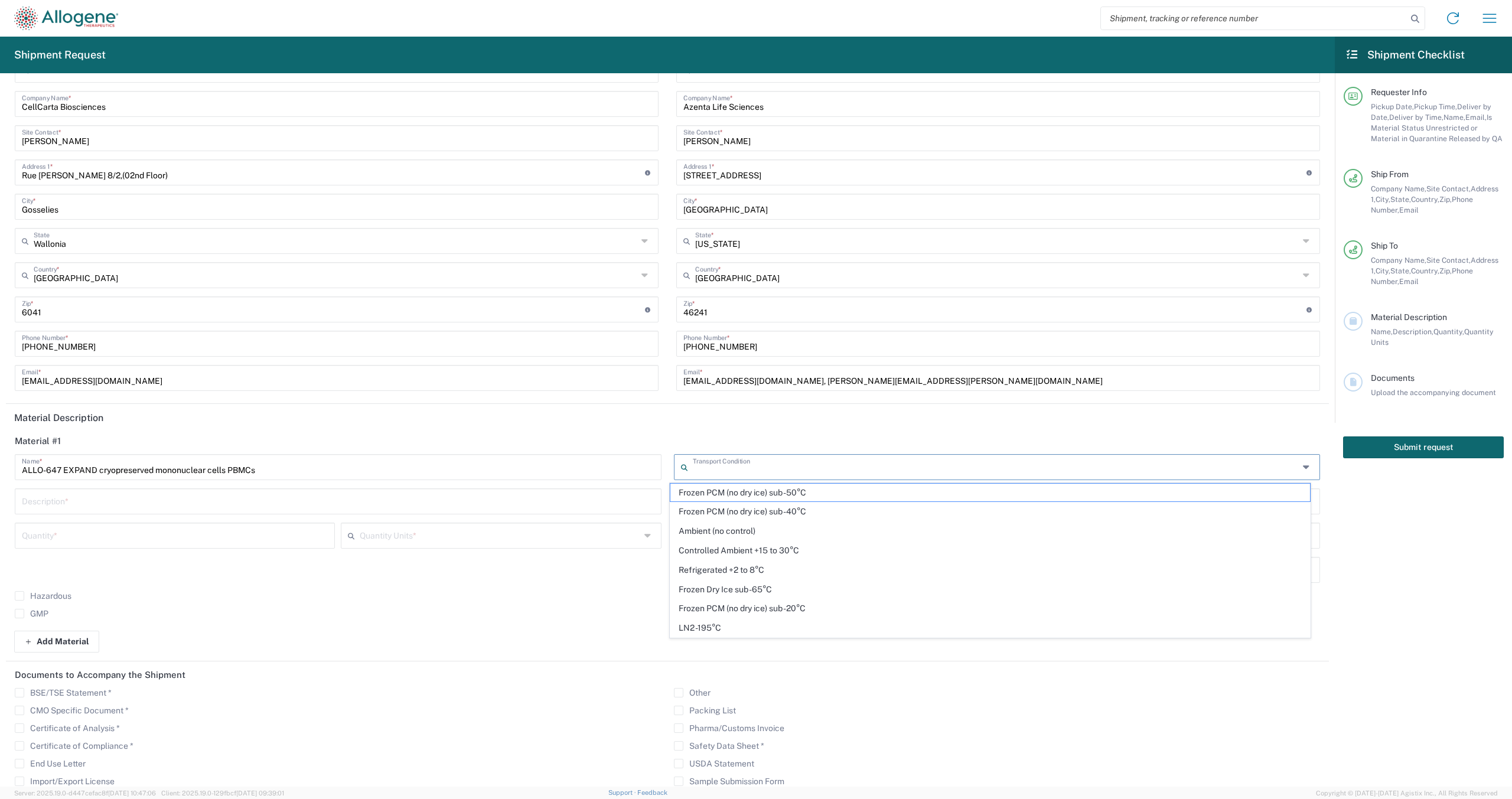
click at [756, 467] on input "text" at bounding box center [995, 465] width 607 height 20
click at [702, 624] on span "LN2 -195°C" at bounding box center [989, 628] width 640 height 18
type input "LN2 -195°C"
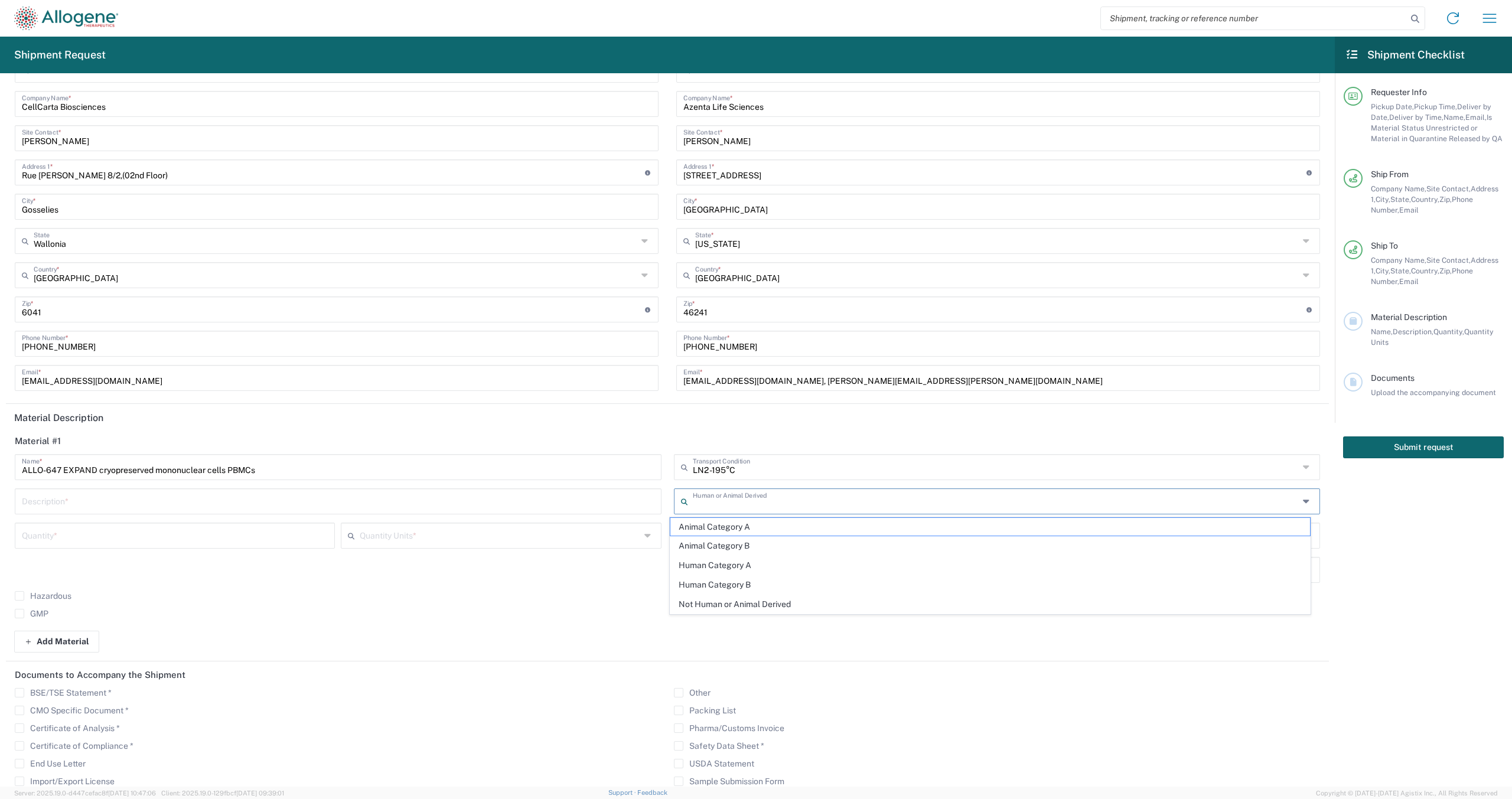
click at [745, 502] on input "text" at bounding box center [995, 499] width 607 height 20
click at [750, 497] on input "text" at bounding box center [995, 499] width 607 height 20
click at [620, 617] on agx-checkbox-control "GMP" at bounding box center [338, 613] width 646 height 10
click at [424, 539] on input "text" at bounding box center [499, 534] width 280 height 20
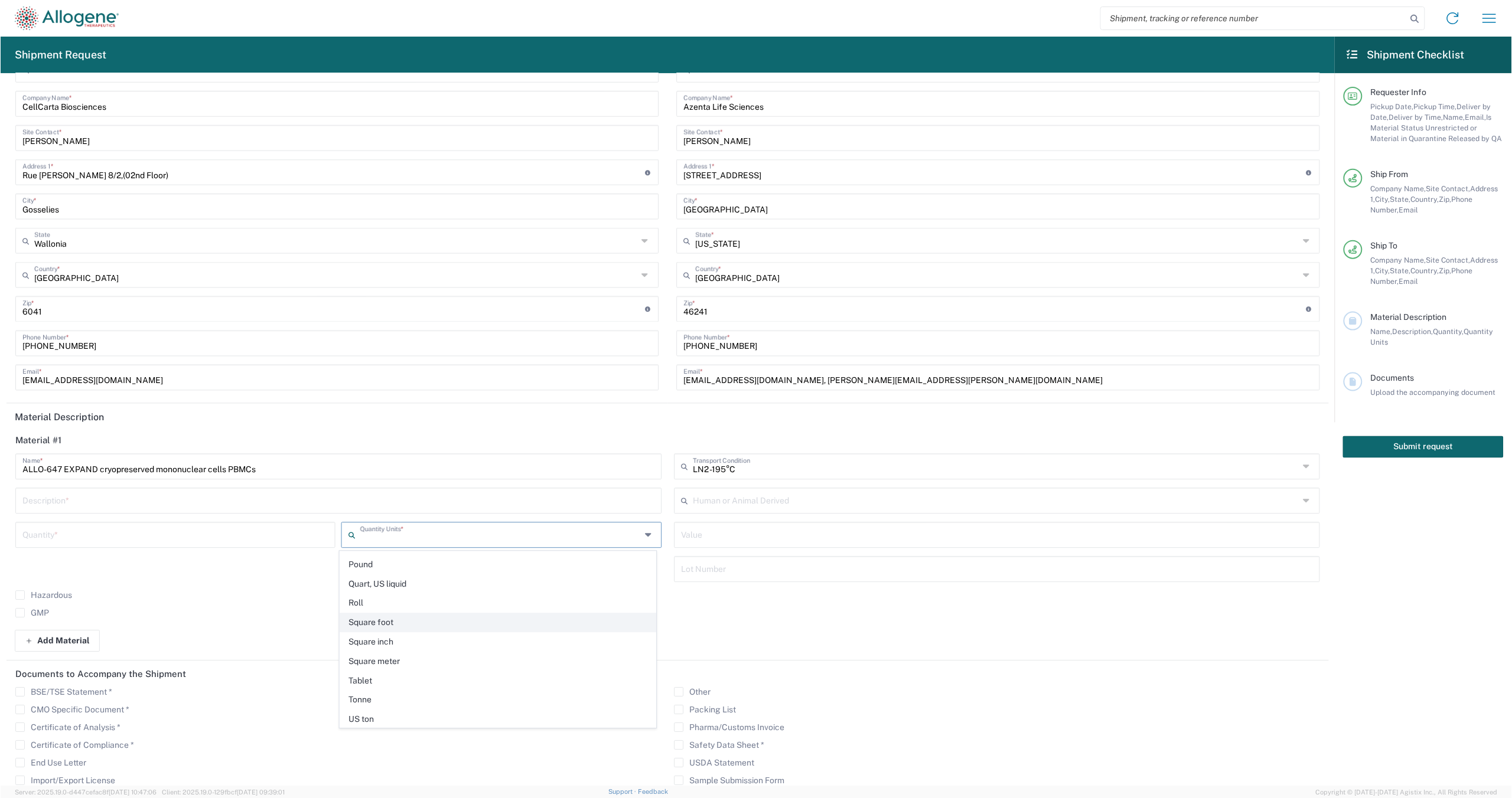
scroll to position [544, 0]
click at [360, 724] on span "Vials" at bounding box center [498, 733] width 315 height 18
type input "Vials"
click at [230, 542] on input "number" at bounding box center [174, 534] width 306 height 20
type input "24"
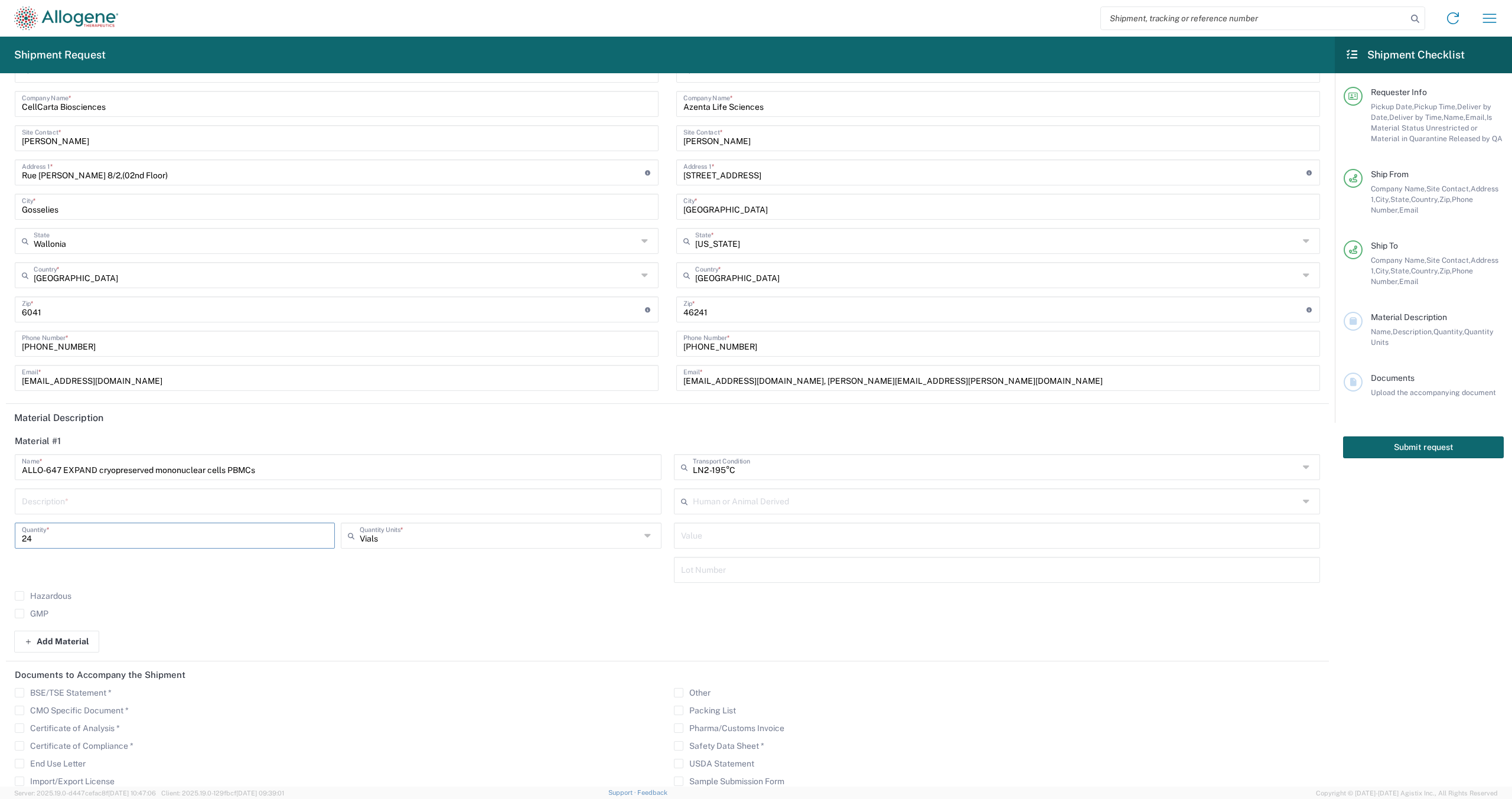
click at [261, 502] on input "text" at bounding box center [338, 499] width 633 height 20
click at [140, 502] on input "text" at bounding box center [338, 499] width 633 height 20
paste input "23 PBMC and 1 BMMC"
click at [203, 501] on input "23 PBMC and 1 BMMC collected from EXPAND Participants" at bounding box center [338, 499] width 633 height 20
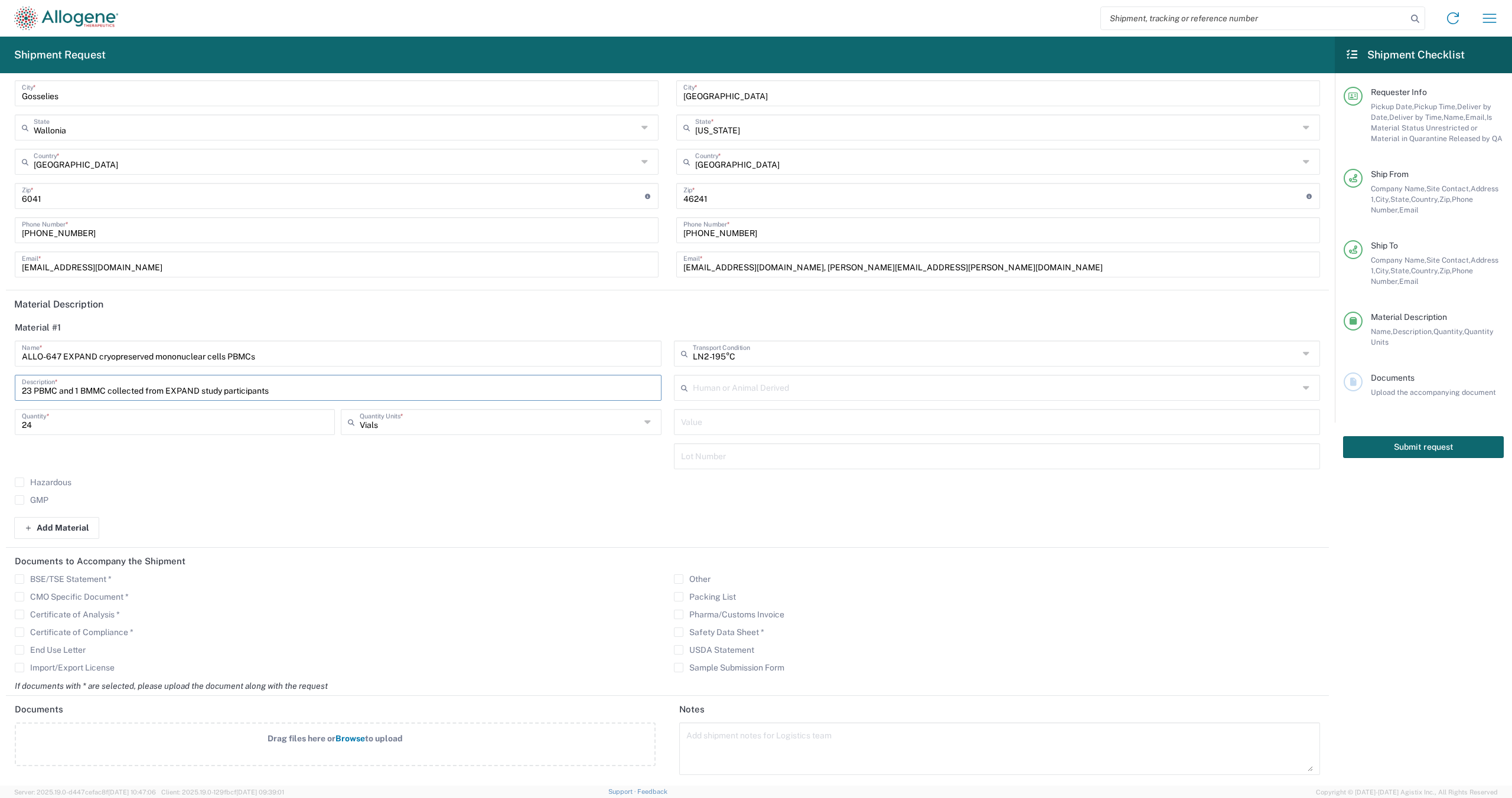
type input "23 PBMC and 1 BMMC collected from EXPAND study participants"
drag, startPoint x: 703, startPoint y: 595, endPoint x: 690, endPoint y: 595, distance: 13.0
click at [703, 595] on label "Packing List" at bounding box center [705, 597] width 62 height 10
click at [679, 597] on input "Packing List" at bounding box center [679, 597] width 0 height 0
click at [481, 628] on agx-checkbox-control "Certificate of Compliance *" at bounding box center [338, 633] width 646 height 10
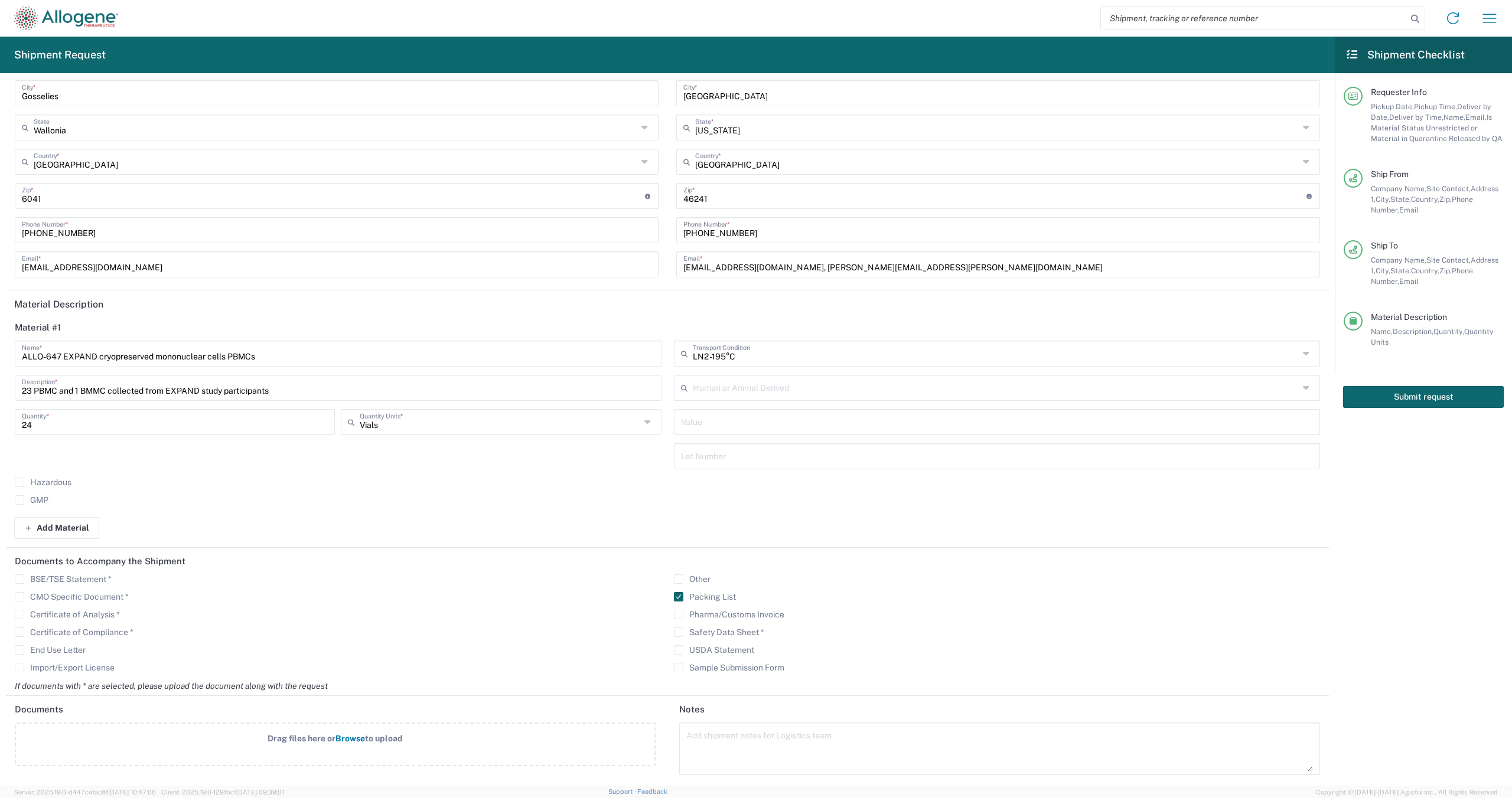
click at [345, 745] on label "Drag files here or Browse to upload" at bounding box center [335, 744] width 641 height 44
click at [0, 0] on input "Drag files here or Browse to upload" at bounding box center [0, 0] width 0 height 0
click at [348, 736] on span "Browse" at bounding box center [350, 739] width 29 height 10
click at [0, 0] on input "Drag files here or Browse to upload" at bounding box center [0, 0] width 0 height 0
click at [521, 592] on agx-checkbox-control "CMO Specific Document *" at bounding box center [338, 597] width 646 height 10
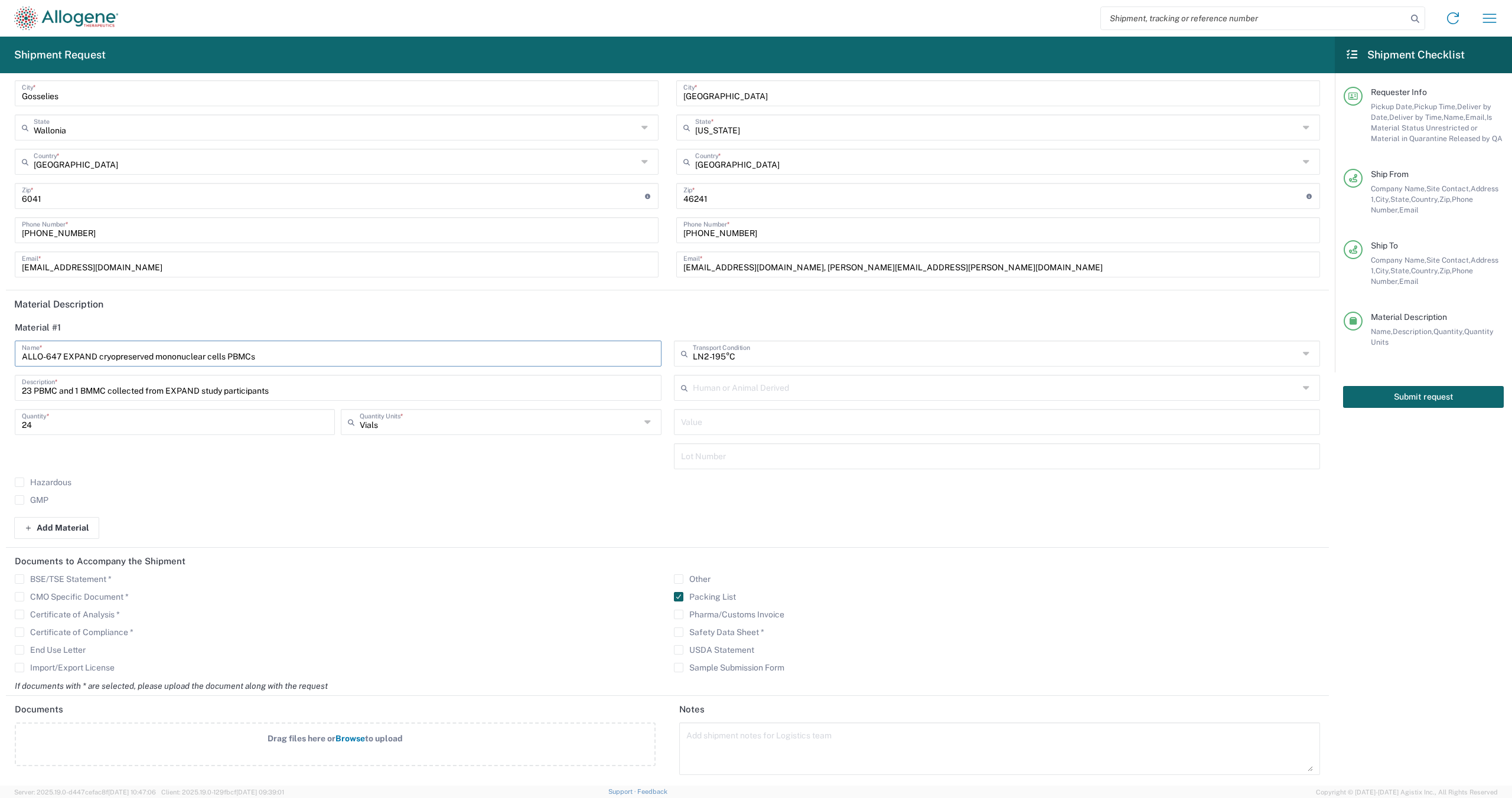
drag, startPoint x: 157, startPoint y: 356, endPoint x: 226, endPoint y: 355, distance: 69.0
click at [226, 355] on input "ALLO-647 EXPAND cryopreserved mononuclear cells PBMCs" at bounding box center [338, 352] width 633 height 20
click at [509, 515] on agx-form-section "Material #1 ALLO-647 EXPAND cryopreserved mononuclear cells PBMCs Name * 23 PBM…" at bounding box center [667, 416] width 1323 height 203
click at [1400, 402] on button "Submit request" at bounding box center [1422, 397] width 161 height 21
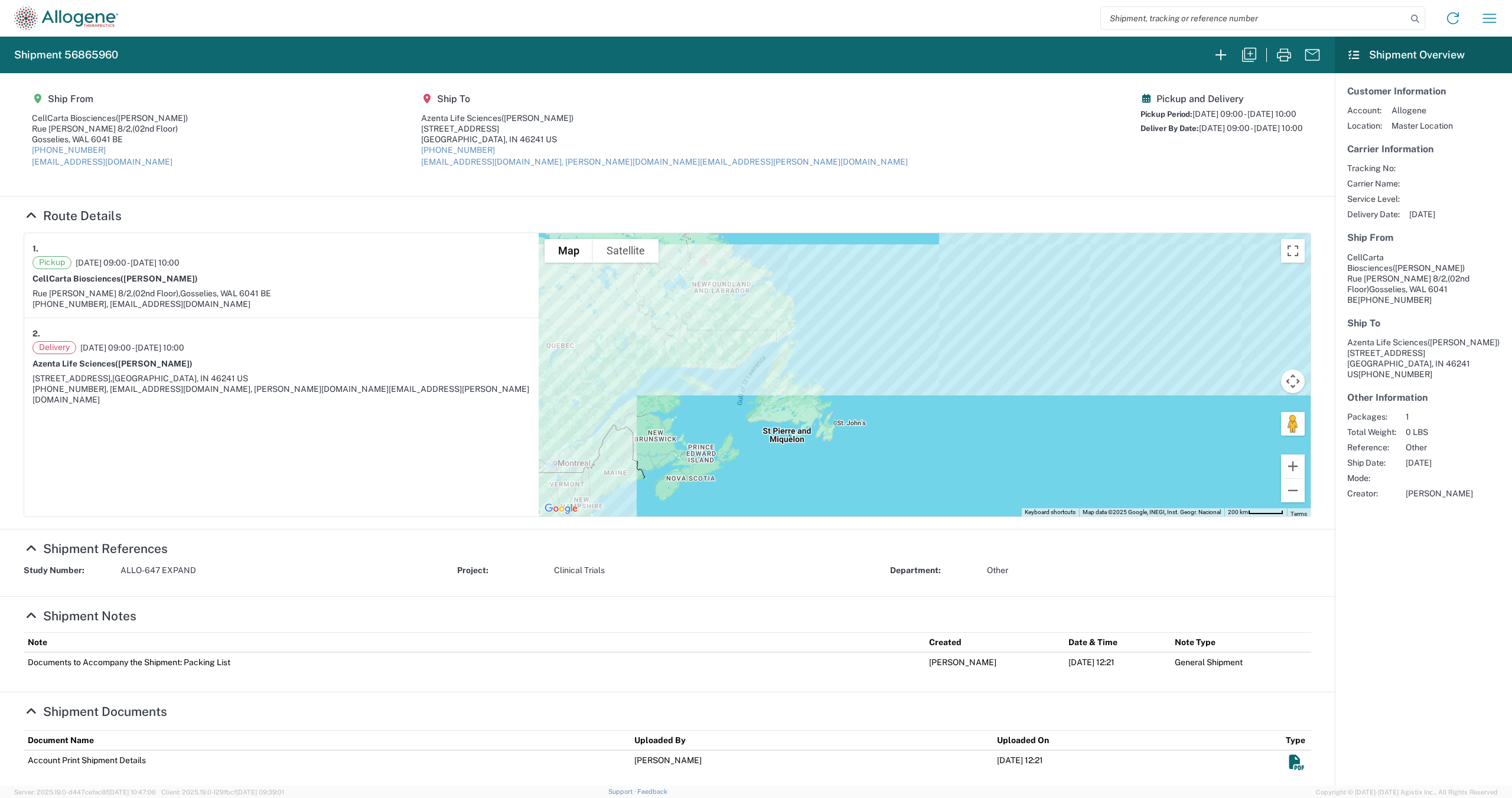
click at [418, 353] on div "Delivery [DATE] 09:00 - [DATE] 10:00 Azenta Life Sciences ([PERSON_NAME]) [STRE…" at bounding box center [280, 374] width 498 height 64
